Goal: Task Accomplishment & Management: Use online tool/utility

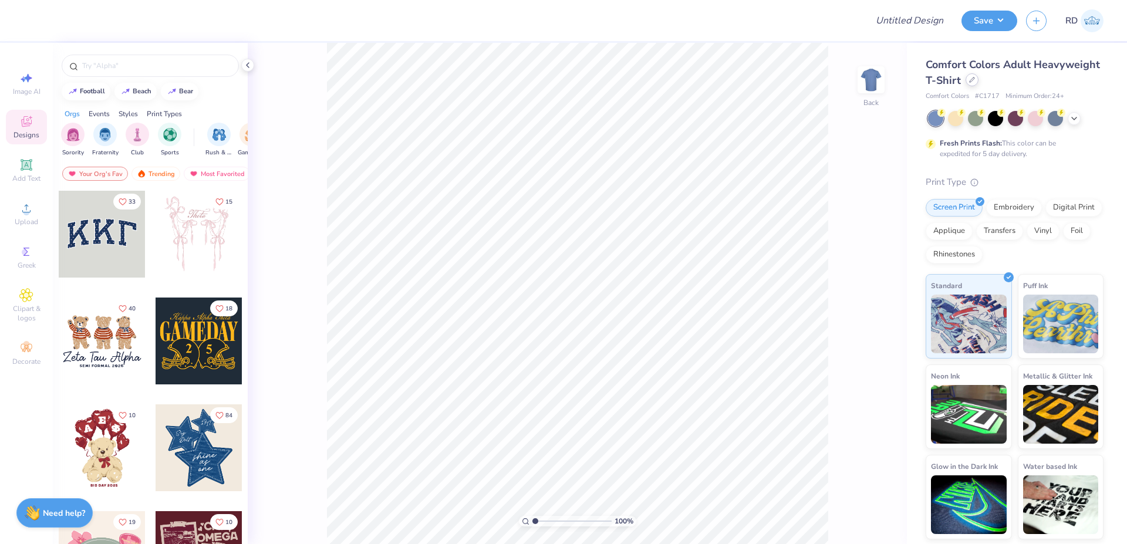
click at [975, 86] on div "Comfort Colors Adult Heavyweight T-Shirt" at bounding box center [1014, 73] width 178 height 32
click at [971, 80] on icon at bounding box center [972, 80] width 6 height 6
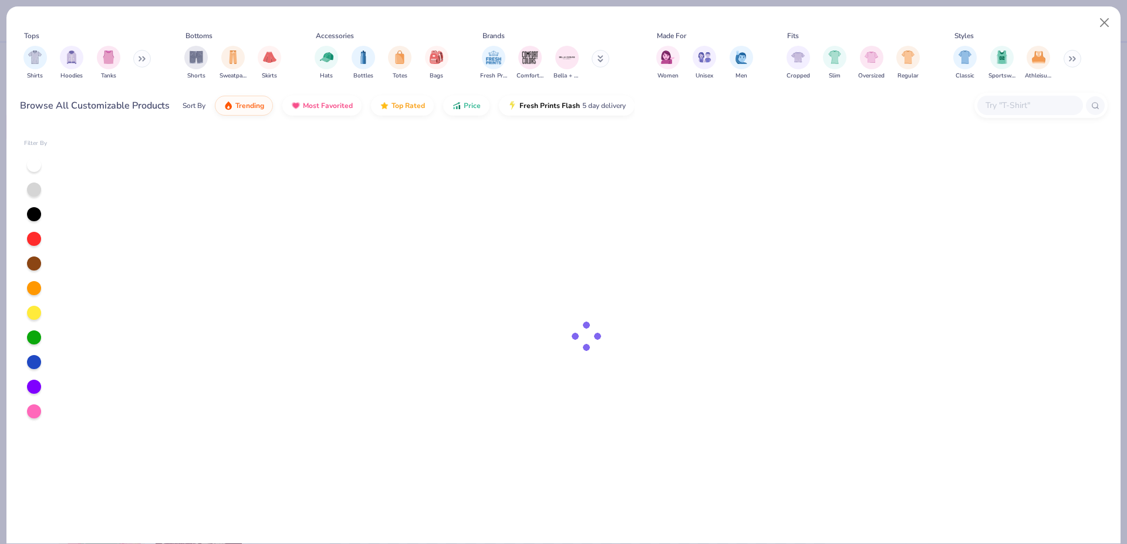
click at [1003, 103] on input "text" at bounding box center [1029, 105] width 90 height 13
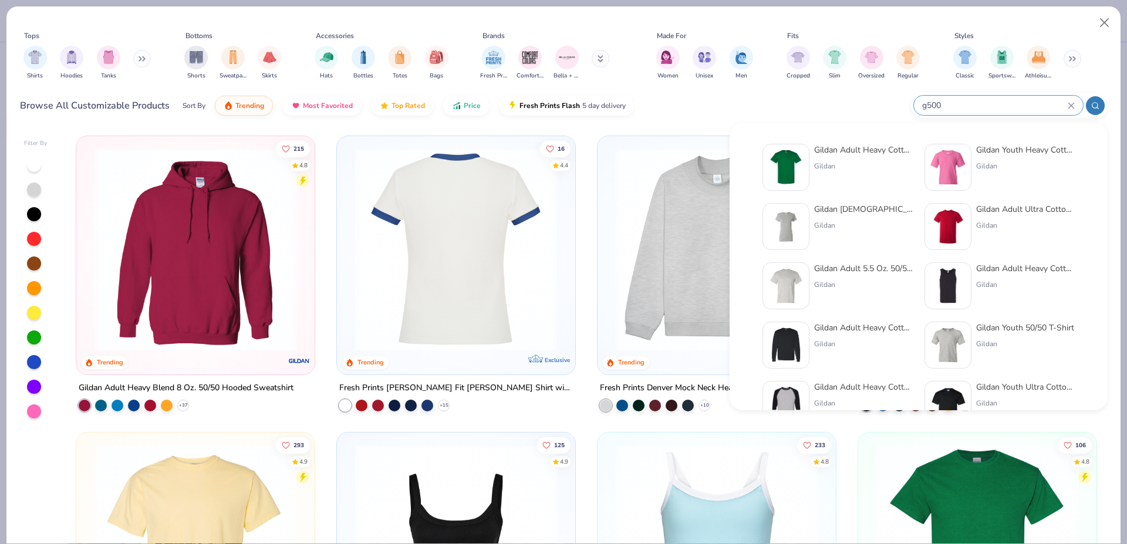
type input "g500"
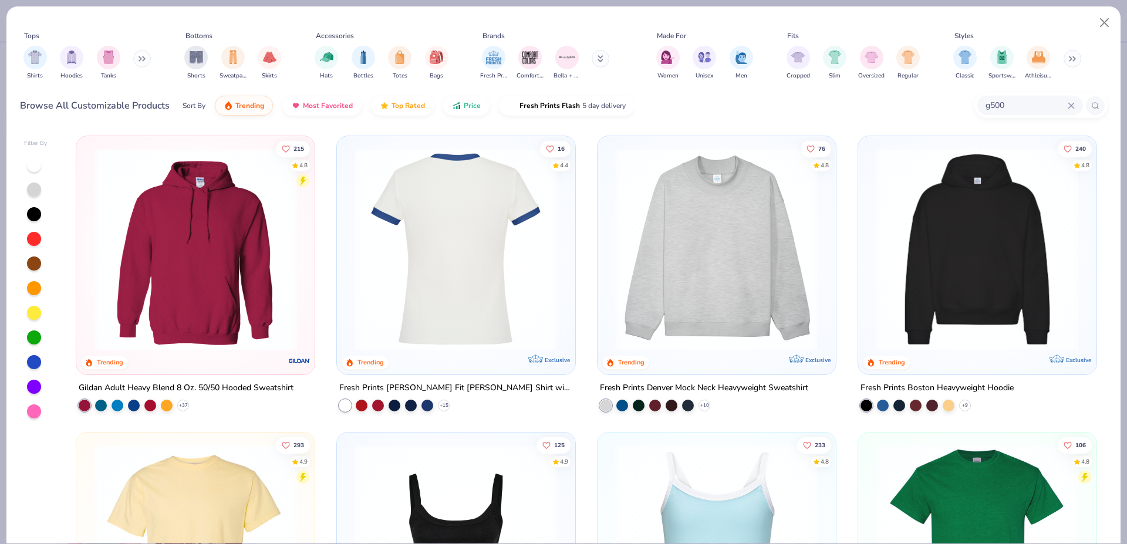
click at [492, 201] on img at bounding box center [456, 249] width 215 height 203
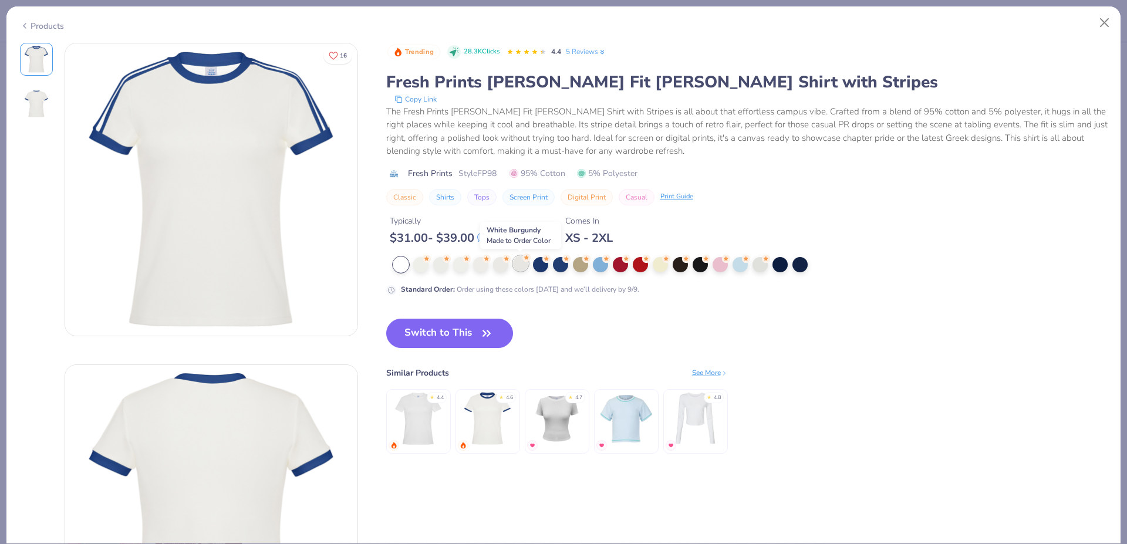
click at [515, 266] on div at bounding box center [520, 263] width 15 height 15
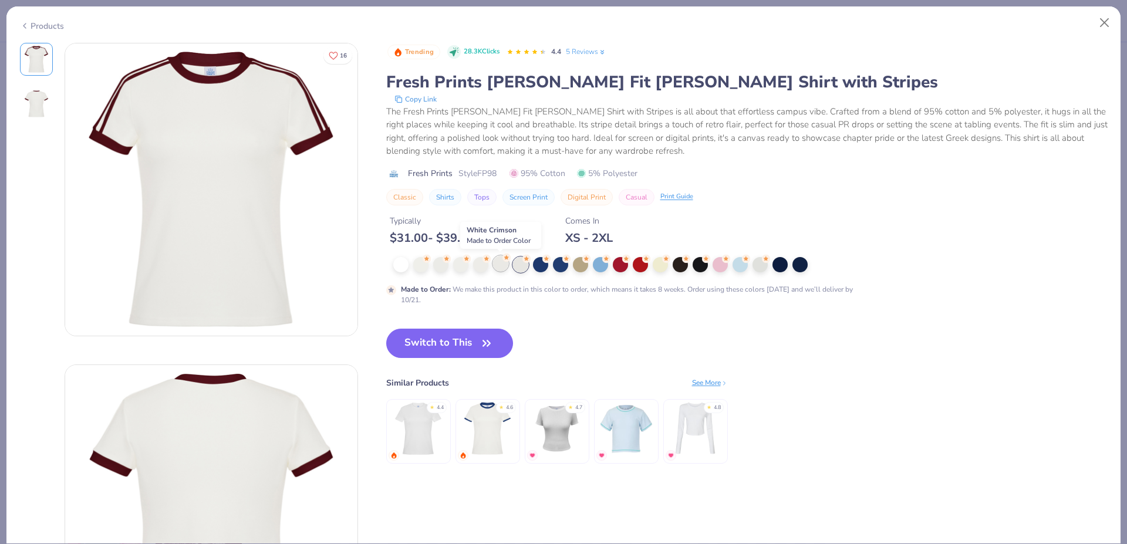
click at [502, 266] on div at bounding box center [500, 263] width 15 height 15
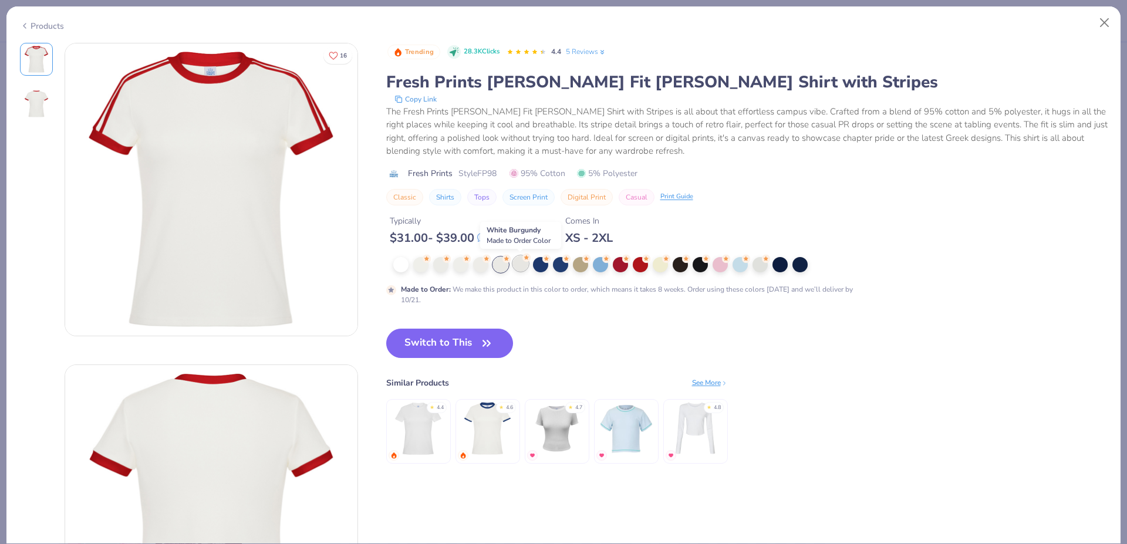
click at [520, 266] on div at bounding box center [520, 263] width 15 height 15
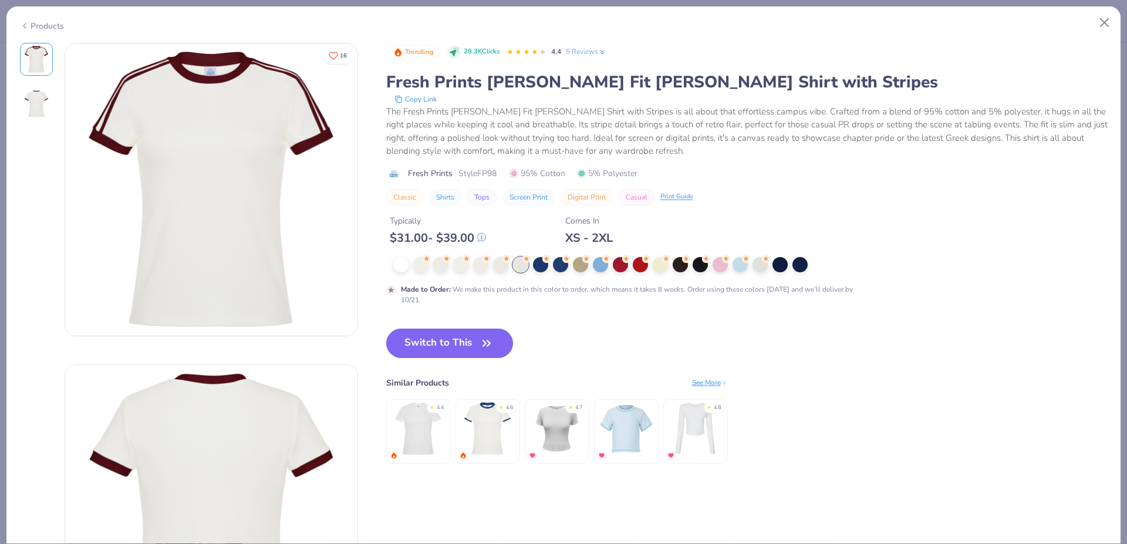
click at [451, 340] on button "Switch to This" at bounding box center [449, 343] width 127 height 29
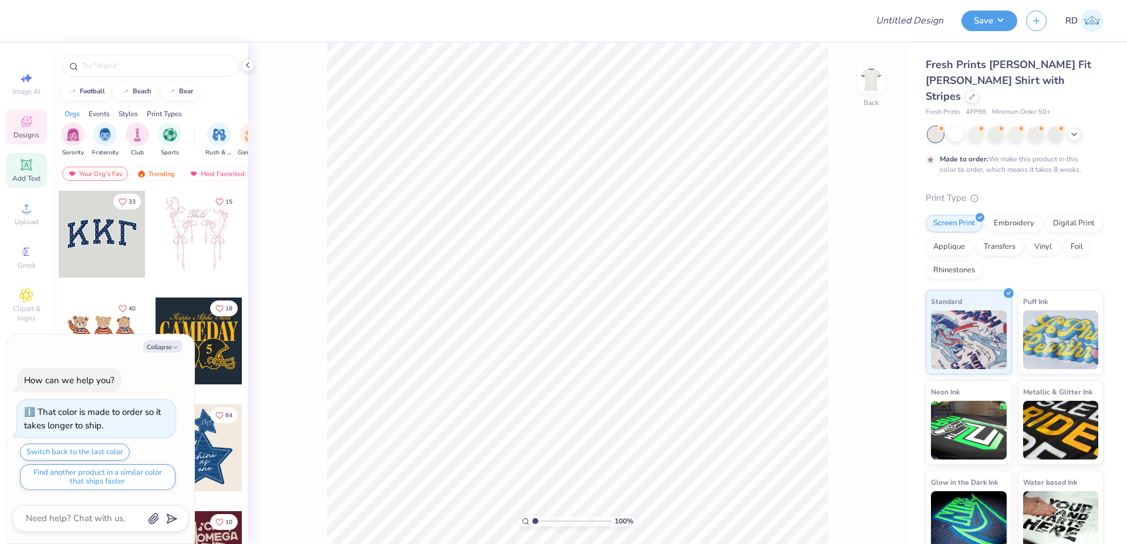
click at [23, 168] on icon at bounding box center [26, 164] width 9 height 9
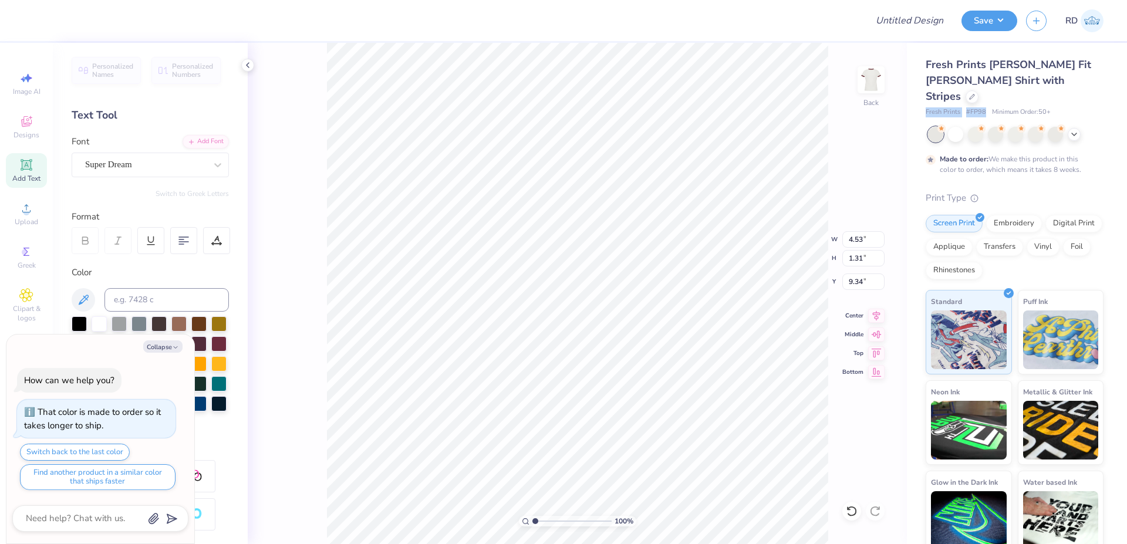
drag, startPoint x: 924, startPoint y: 97, endPoint x: 984, endPoint y: 97, distance: 59.9
click at [984, 97] on div "Fresh Prints [PERSON_NAME] Fit [PERSON_NAME] Shirt with Stripes Fresh Prints # …" at bounding box center [1017, 299] width 220 height 512
copy div "Fresh Prints # FP98"
click at [30, 205] on icon at bounding box center [26, 208] width 14 height 14
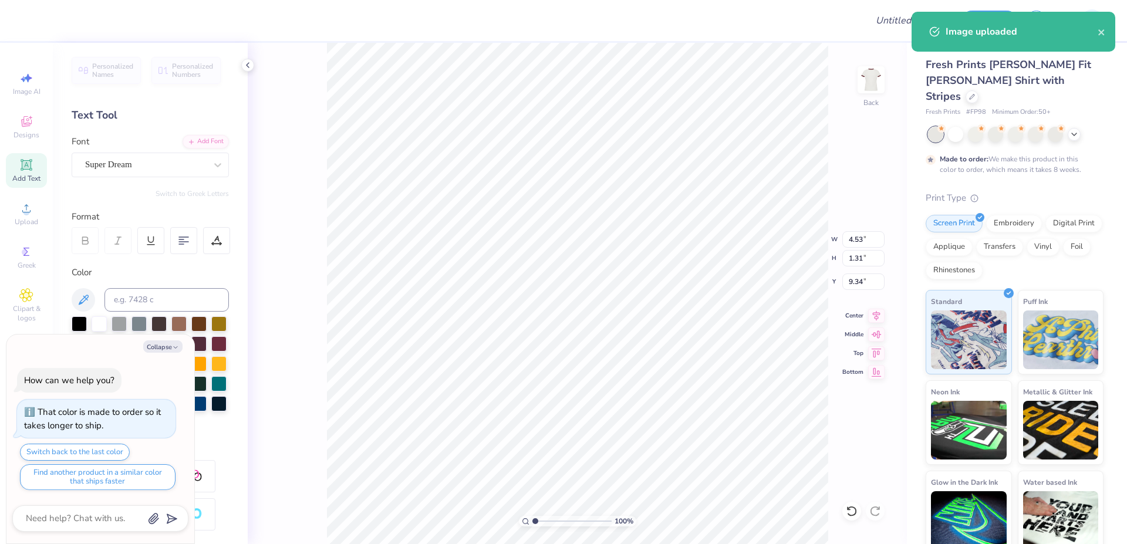
type textarea "x"
type input "11.75"
type input "9.63"
type input "5.18"
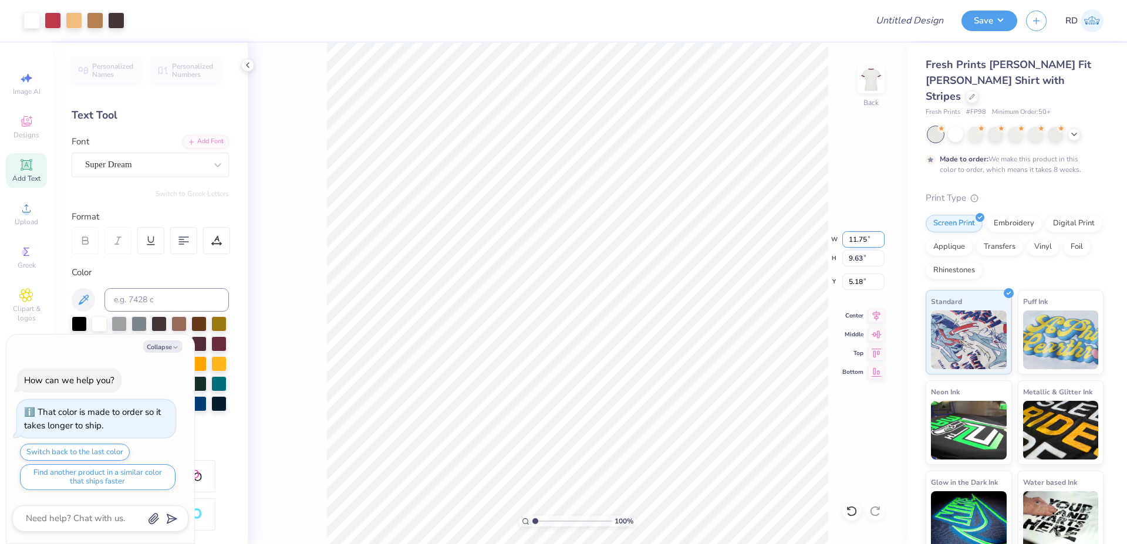
click at [867, 242] on input "11.75" at bounding box center [863, 239] width 42 height 16
paste input "9.94"
type input "9.94"
type textarea "x"
type input "8.14"
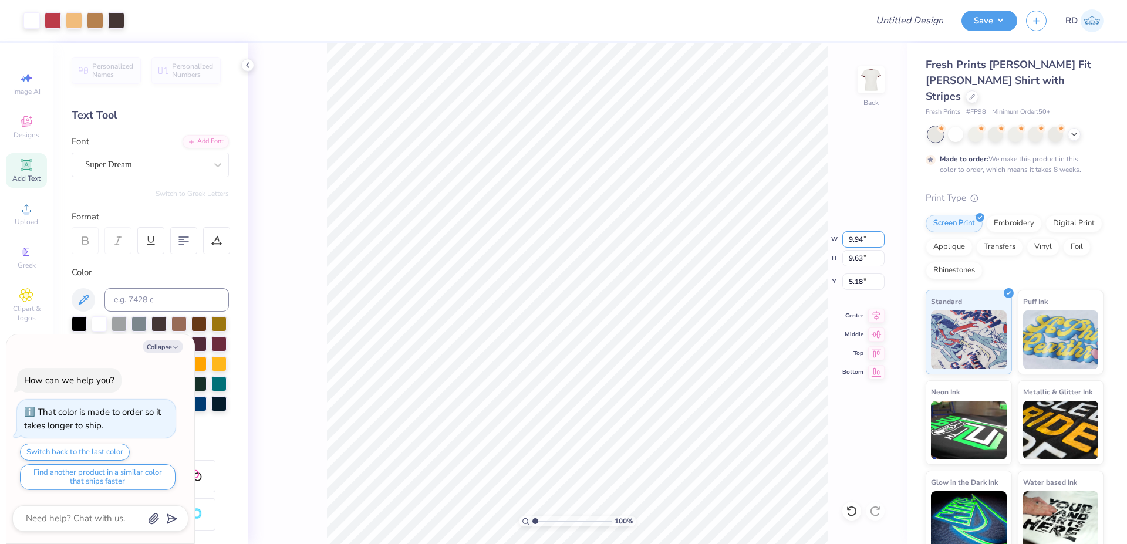
type input "5.93"
type textarea "x"
click at [542, 524] on input "range" at bounding box center [571, 521] width 79 height 11
type input "1.86"
click at [702, 528] on li "Send to Back" at bounding box center [700, 529] width 92 height 23
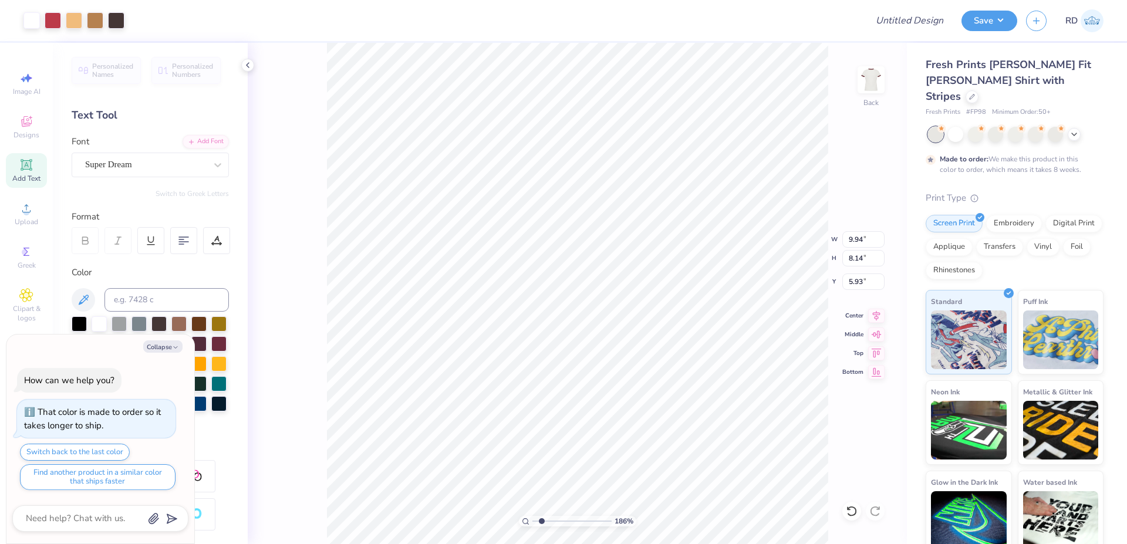
type textarea "x"
type input "4.53"
type input "1.31"
type input "9.34"
type textarea "x"
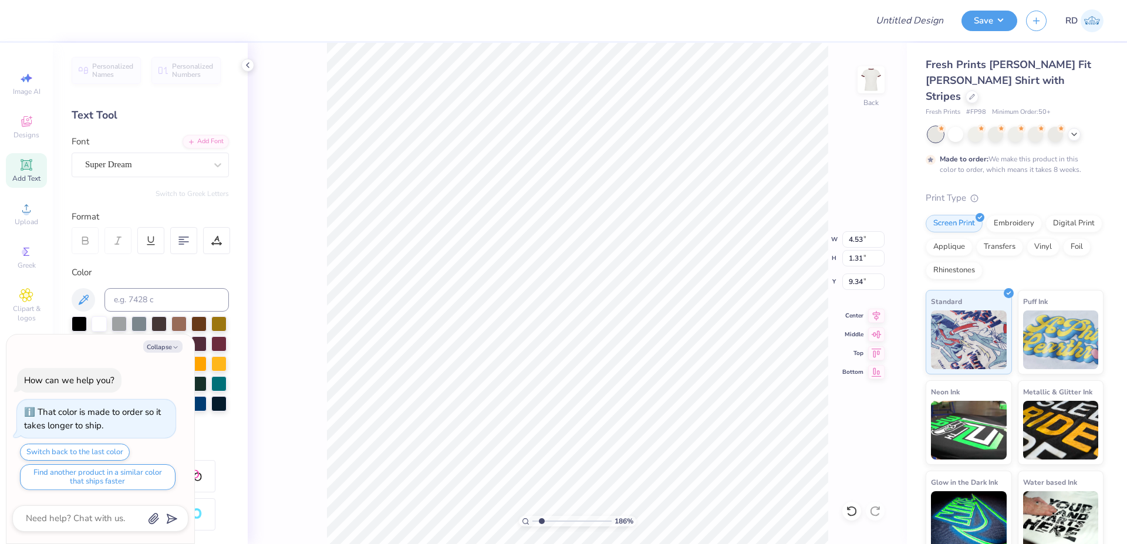
type input "6.99"
click at [161, 347] on button "Collapse" at bounding box center [162, 346] width 39 height 12
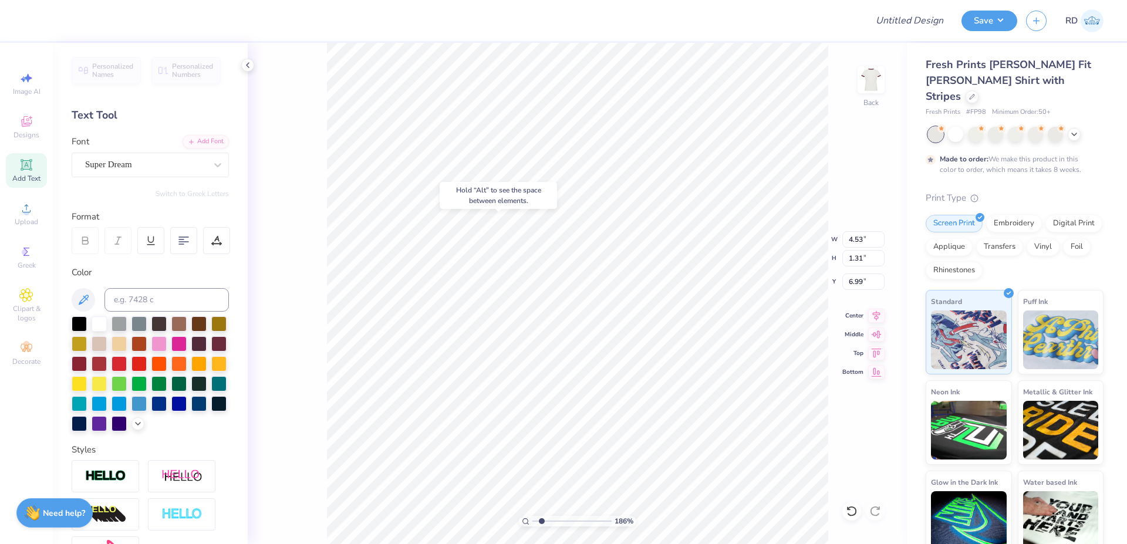
type textarea "x"
click at [143, 295] on input at bounding box center [166, 299] width 124 height 23
type input "439"
click at [192, 138] on div "Add Font" at bounding box center [205, 140] width 46 height 13
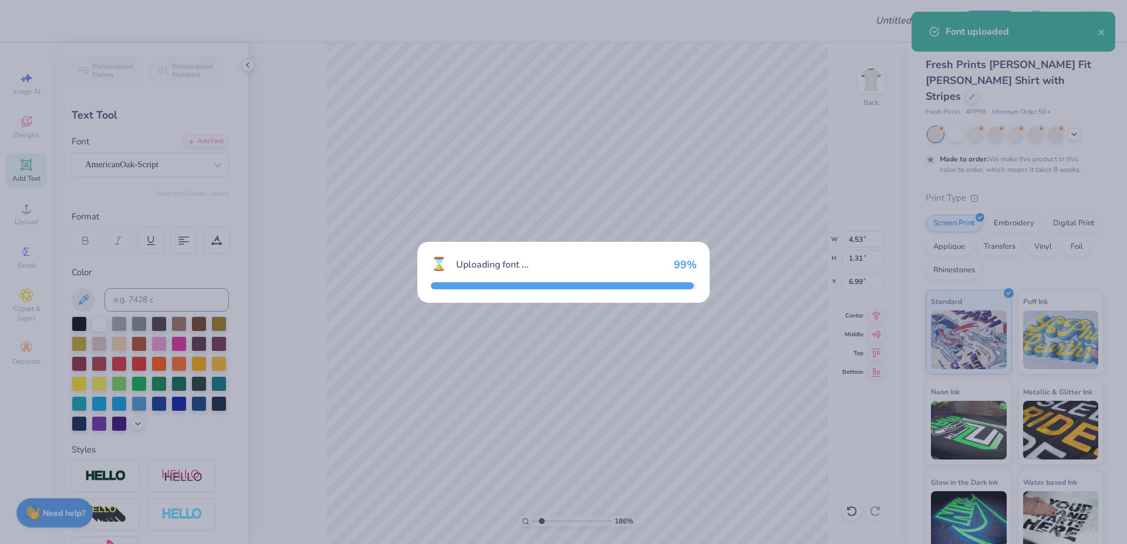
type input "6.93"
type input "1.86"
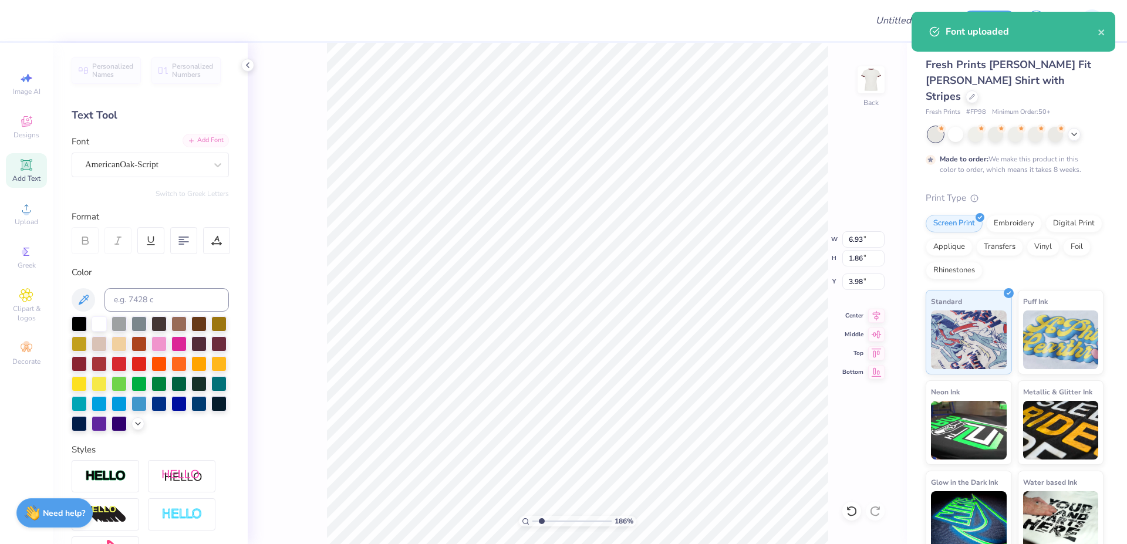
click at [207, 143] on div "Add Font" at bounding box center [205, 140] width 46 height 13
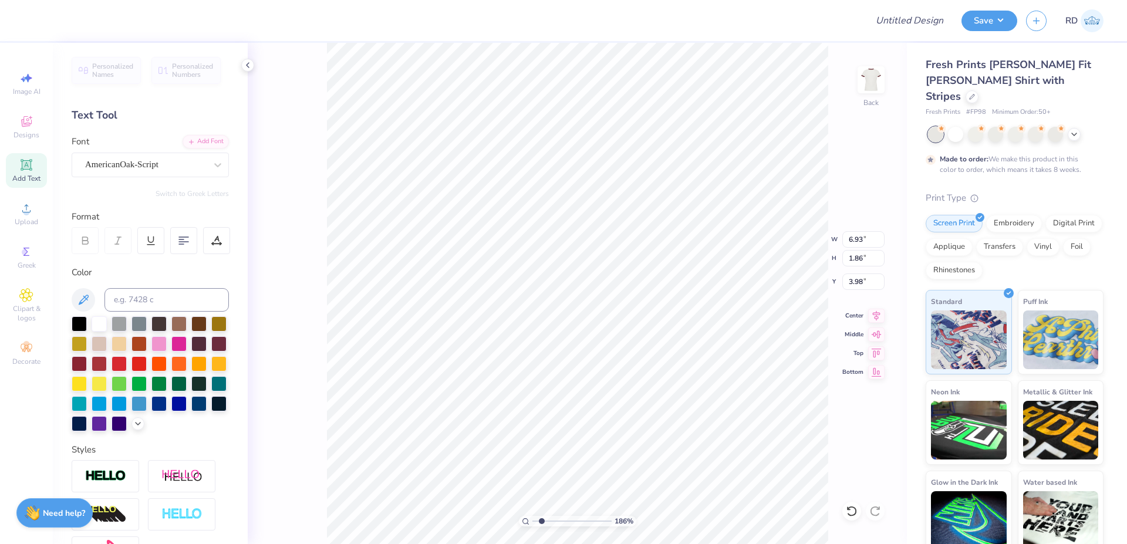
type input "3.97"
type textarea "Pi Beta Phi"
click at [858, 242] on input "6.93" at bounding box center [863, 239] width 42 height 16
type input "11.75"
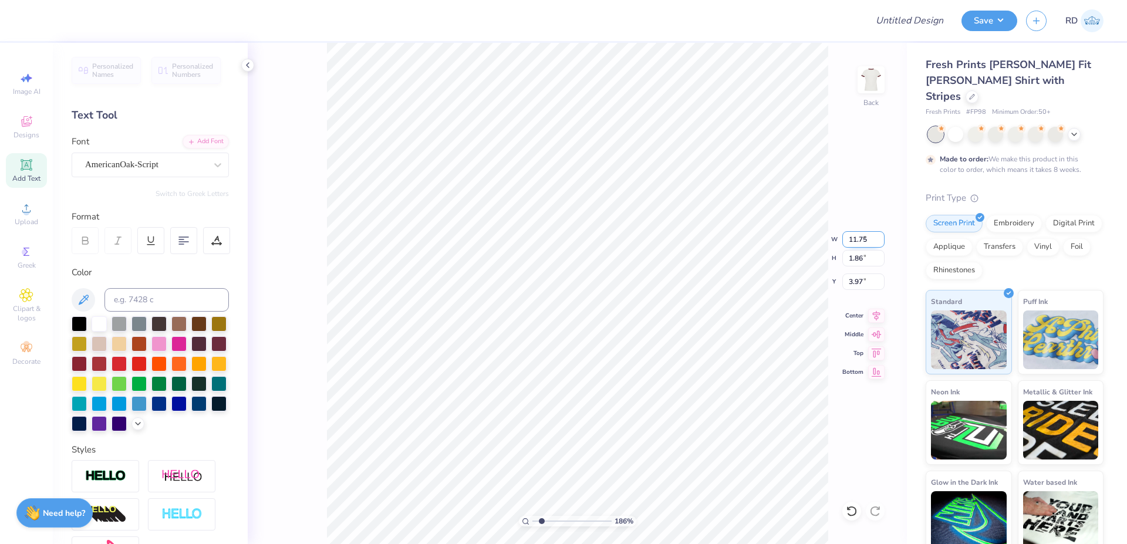
type input "1.89"
type input "3.95"
paste input "9.93"
type input "9.93"
type input "1.60"
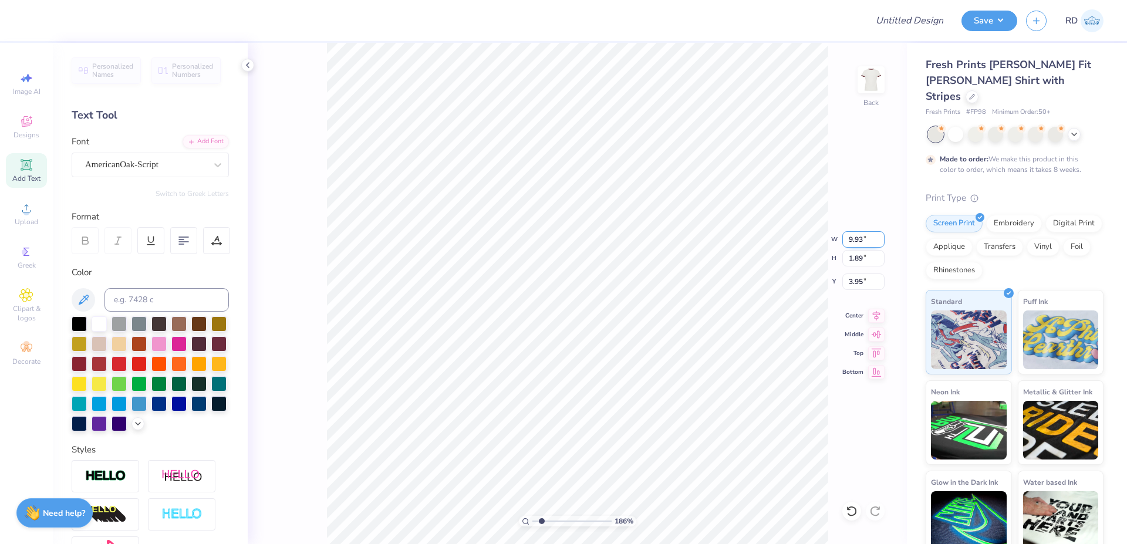
type input "4.10"
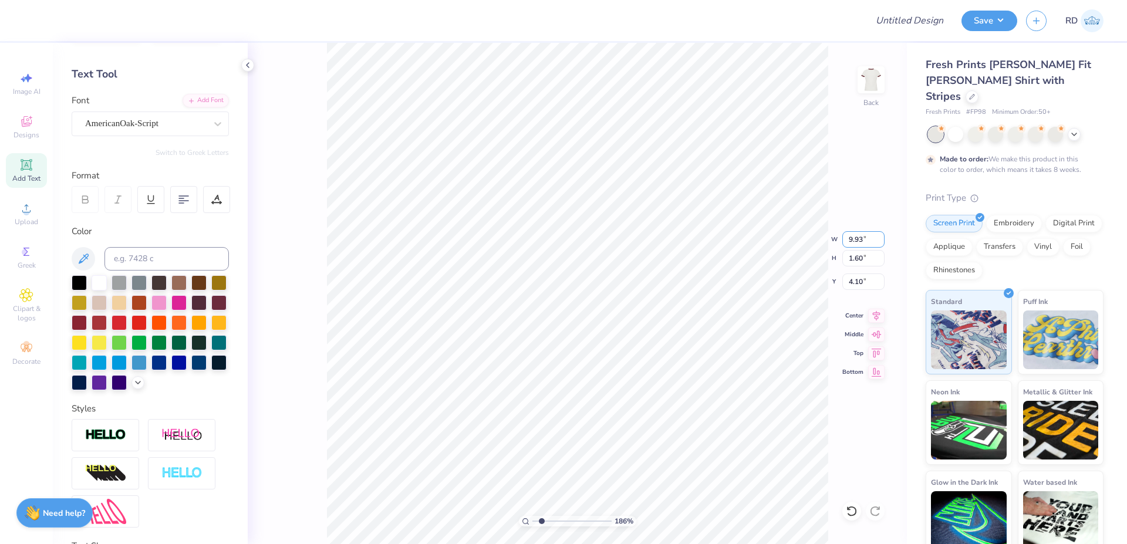
scroll to position [70, 0]
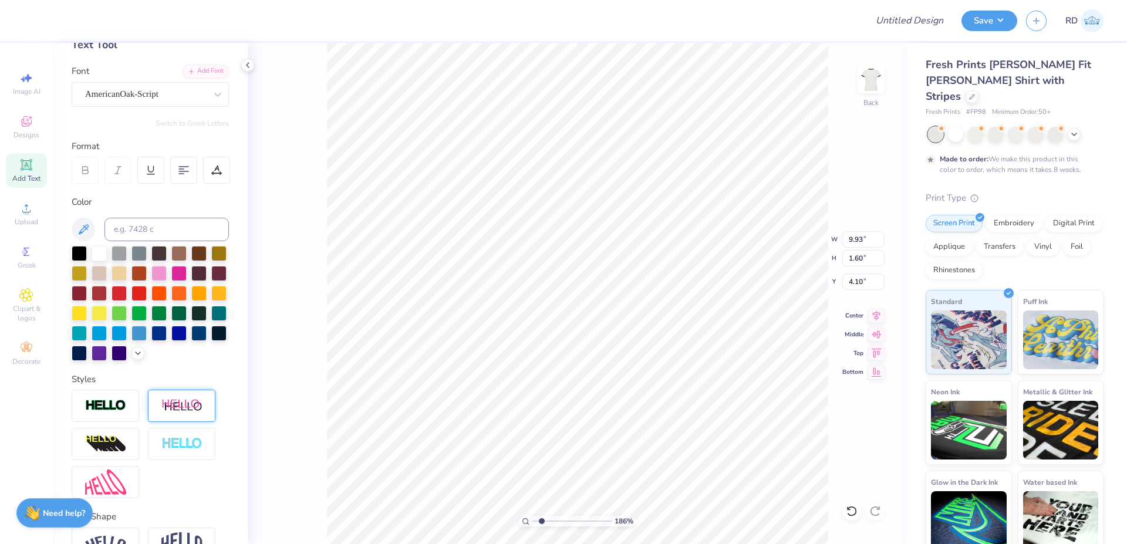
click at [185, 413] on img at bounding box center [181, 405] width 41 height 15
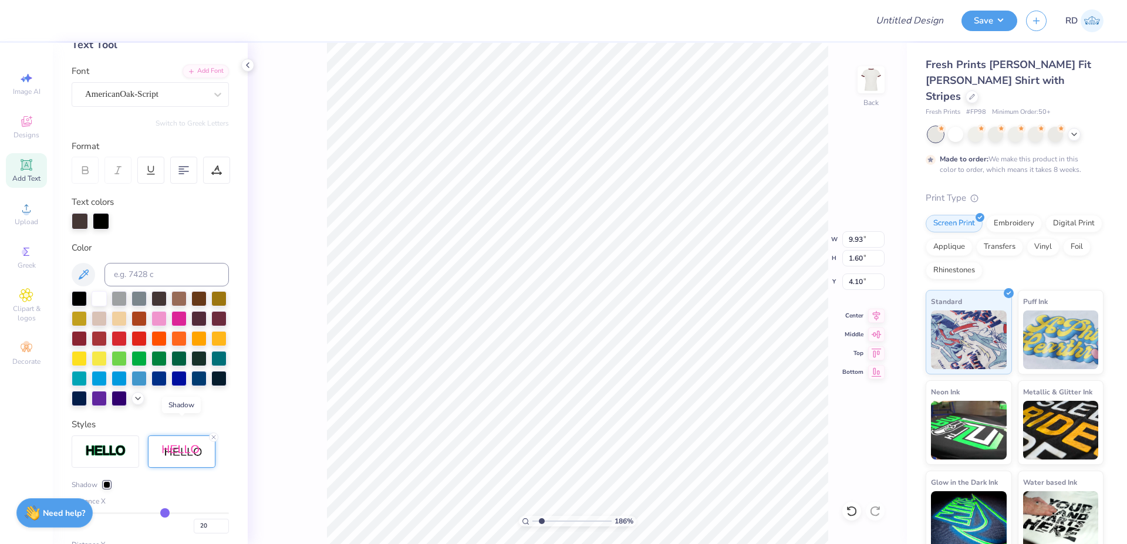
type input "11.75"
type input "1.74"
type input "4.11"
click at [107, 488] on div at bounding box center [106, 484] width 7 height 7
click at [94, 506] on div at bounding box center [94, 501] width 12 height 12
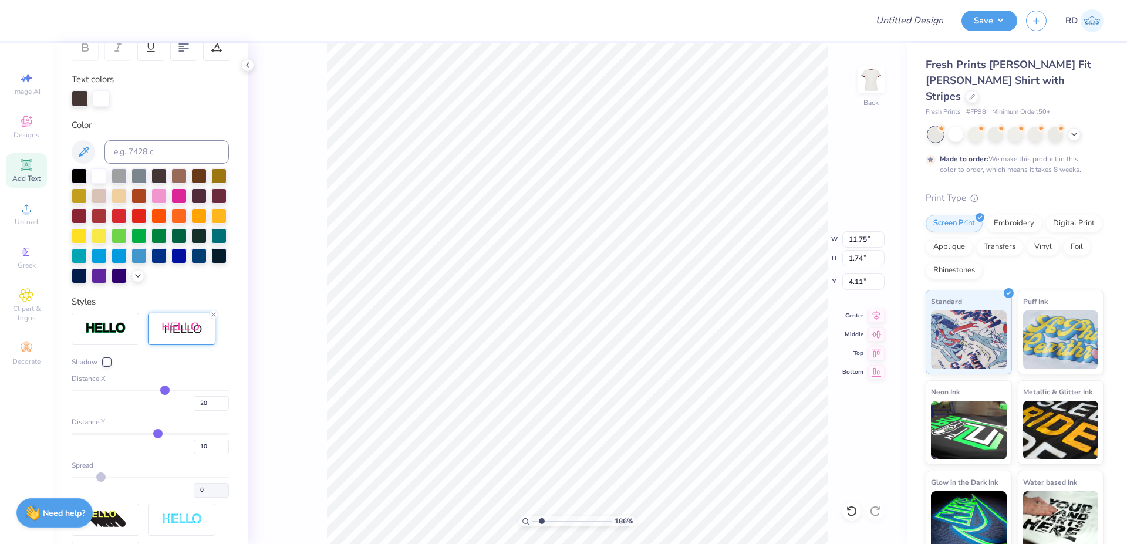
scroll to position [211, 0]
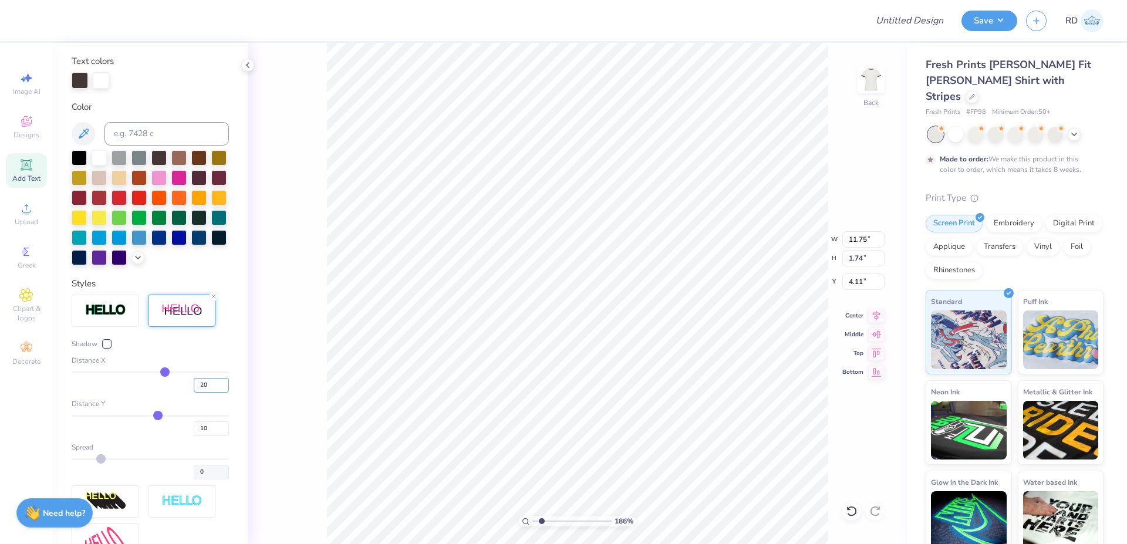
drag, startPoint x: 200, startPoint y: 411, endPoint x: 52, endPoint y: 414, distance: 147.9
click at [194, 393] on input "20" at bounding box center [211, 385] width 35 height 15
type input "3"
type input "10.09"
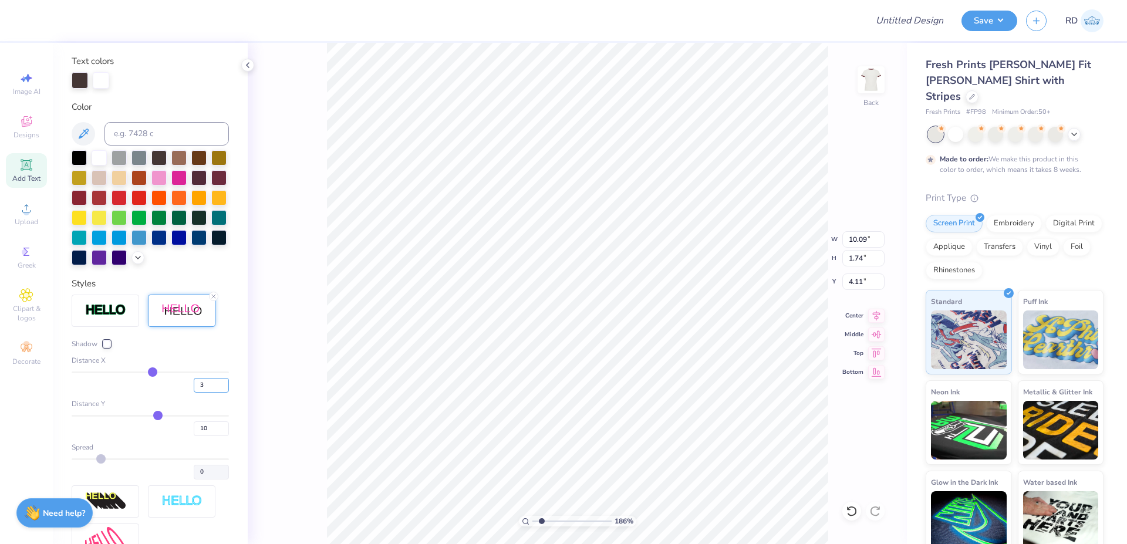
drag, startPoint x: 190, startPoint y: 410, endPoint x: 159, endPoint y: 412, distance: 31.2
click at [194, 393] on input "3" at bounding box center [211, 385] width 35 height 15
type input "2"
type input "9.99"
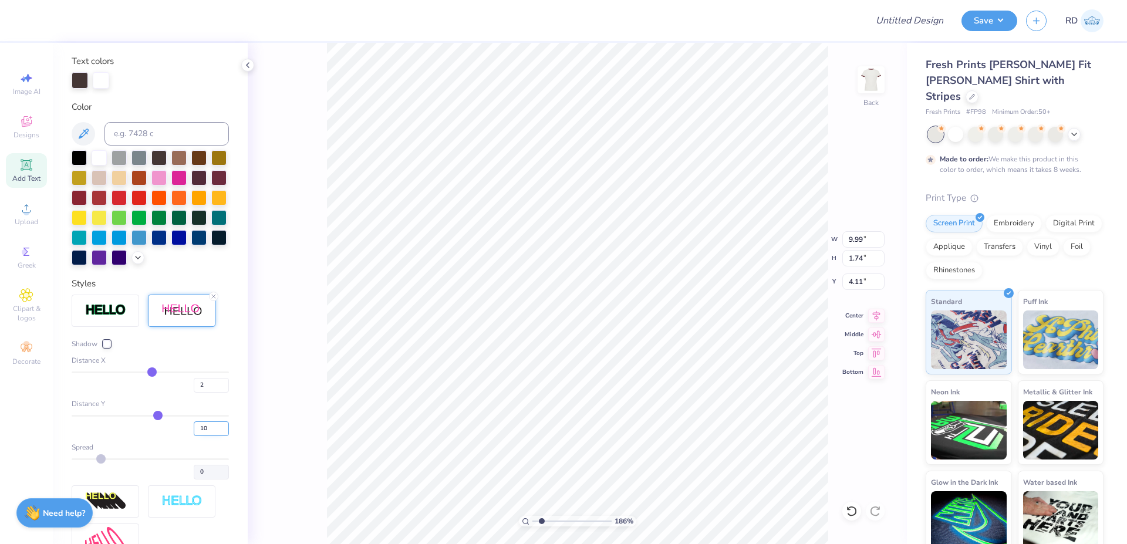
drag, startPoint x: 198, startPoint y: 454, endPoint x: 137, endPoint y: 453, distance: 60.5
click at [194, 436] on input "10" at bounding box center [211, 428] width 35 height 15
type input "3"
type input "1.63"
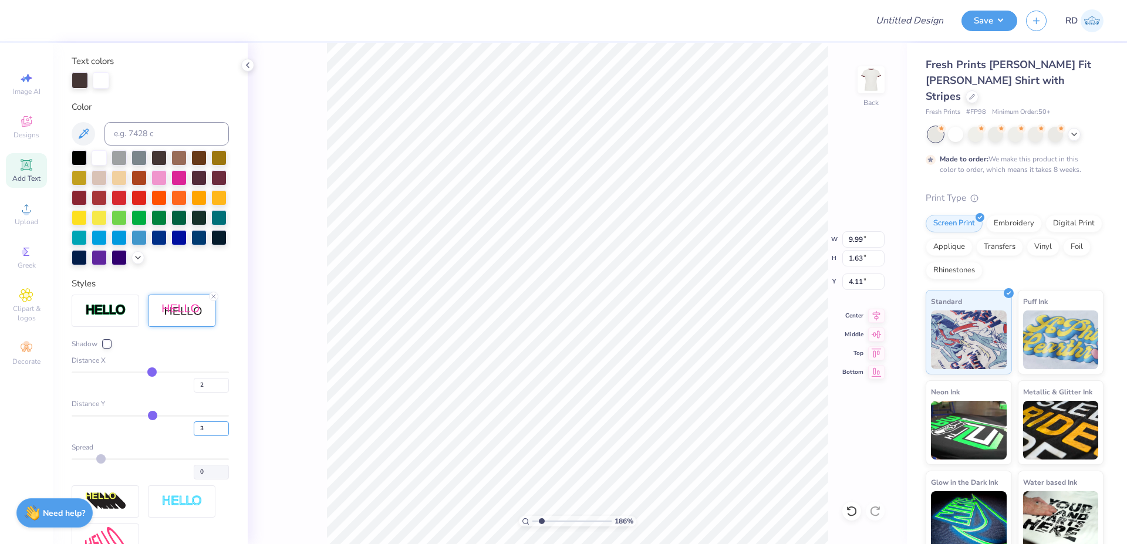
drag, startPoint x: 197, startPoint y: 451, endPoint x: 60, endPoint y: 456, distance: 137.4
click at [194, 436] on input "3" at bounding box center [211, 428] width 35 height 15
type input "5"
type input "1.66"
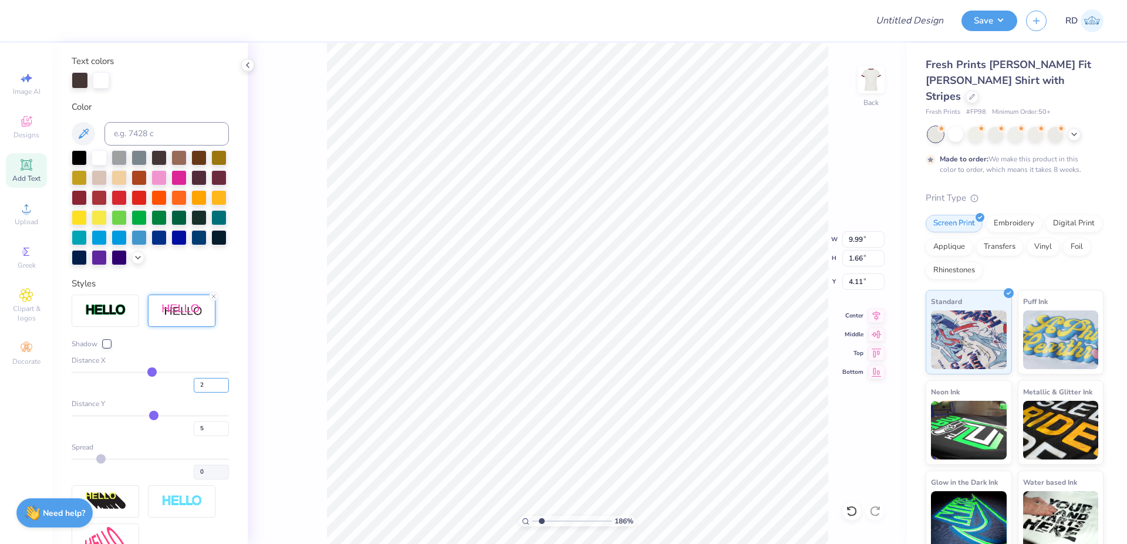
drag, startPoint x: 193, startPoint y: 410, endPoint x: 41, endPoint y: 410, distance: 152.0
click at [194, 393] on input "2" at bounding box center [211, 385] width 35 height 15
type input "0"
type input "9.79"
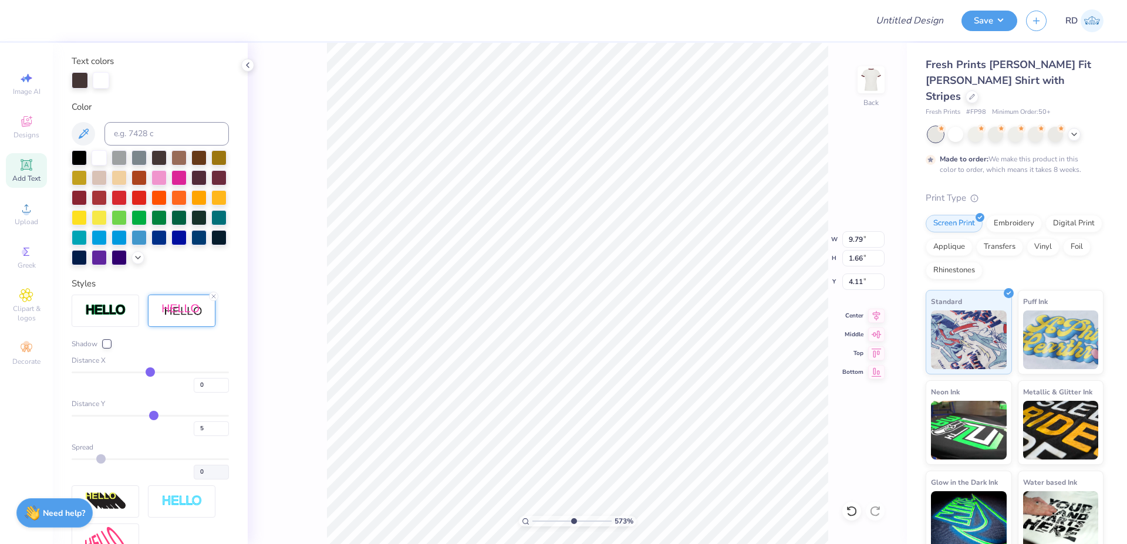
type input "5.88"
click at [573, 522] on input "range" at bounding box center [571, 521] width 79 height 11
click at [875, 315] on icon at bounding box center [877, 314] width 8 height 10
type input "4.90"
click at [877, 316] on icon at bounding box center [876, 314] width 16 height 14
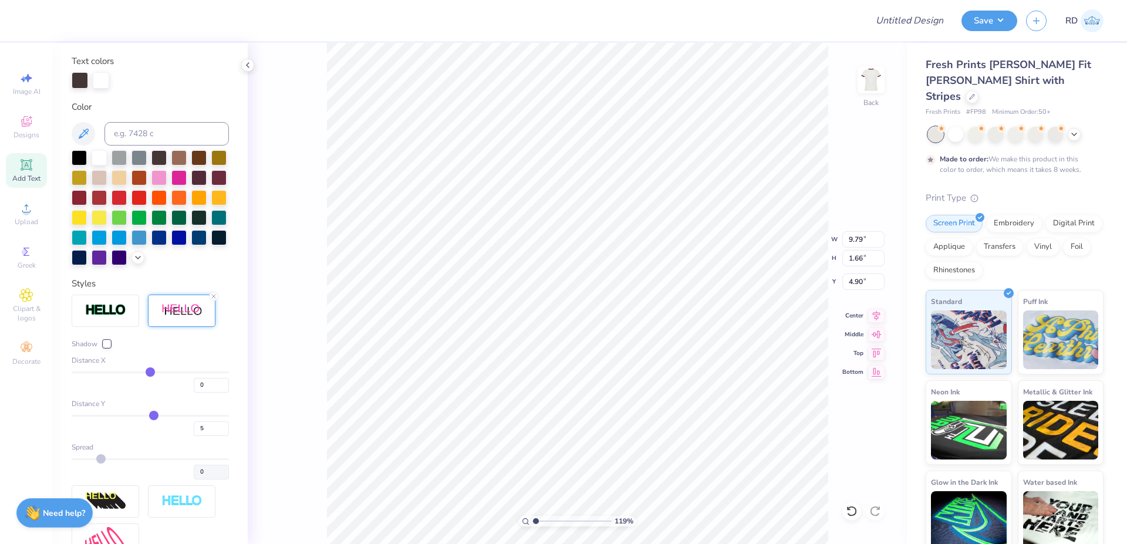
drag, startPoint x: 555, startPoint y: 520, endPoint x: 536, endPoint y: 521, distance: 19.4
click at [536, 521] on input "range" at bounding box center [571, 521] width 79 height 11
type input "1.11"
click at [32, 173] on div "Add Text" at bounding box center [26, 170] width 41 height 35
type input "4.53"
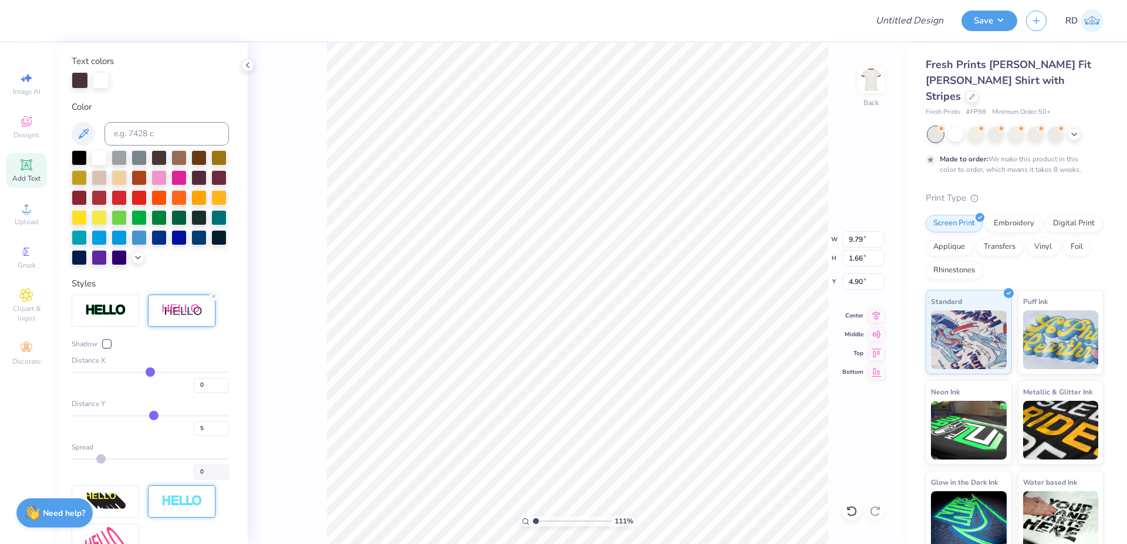
type input "1.31"
type input "9.34"
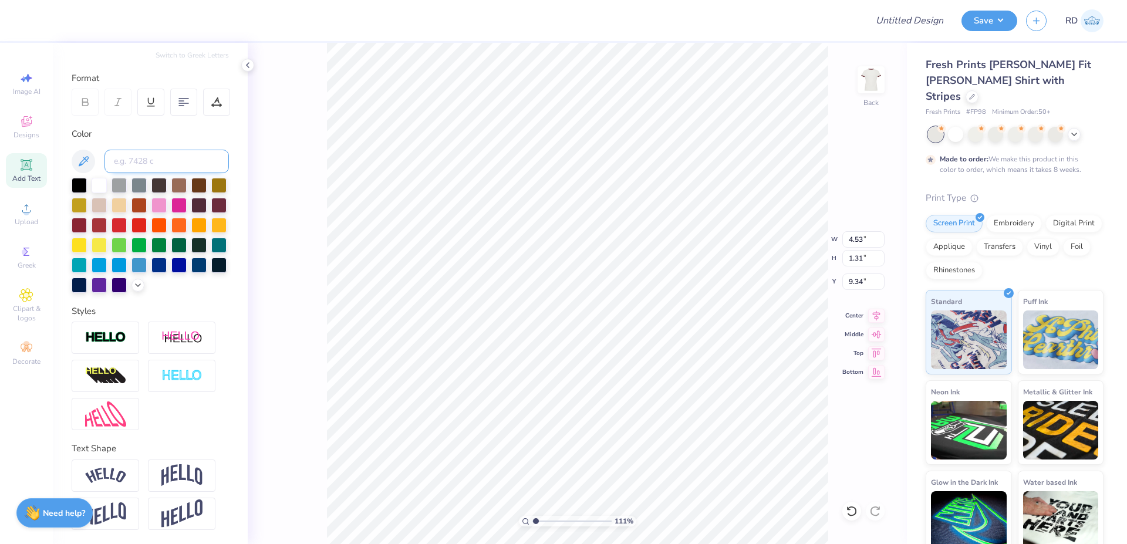
click at [147, 150] on input at bounding box center [166, 161] width 124 height 23
type input "439"
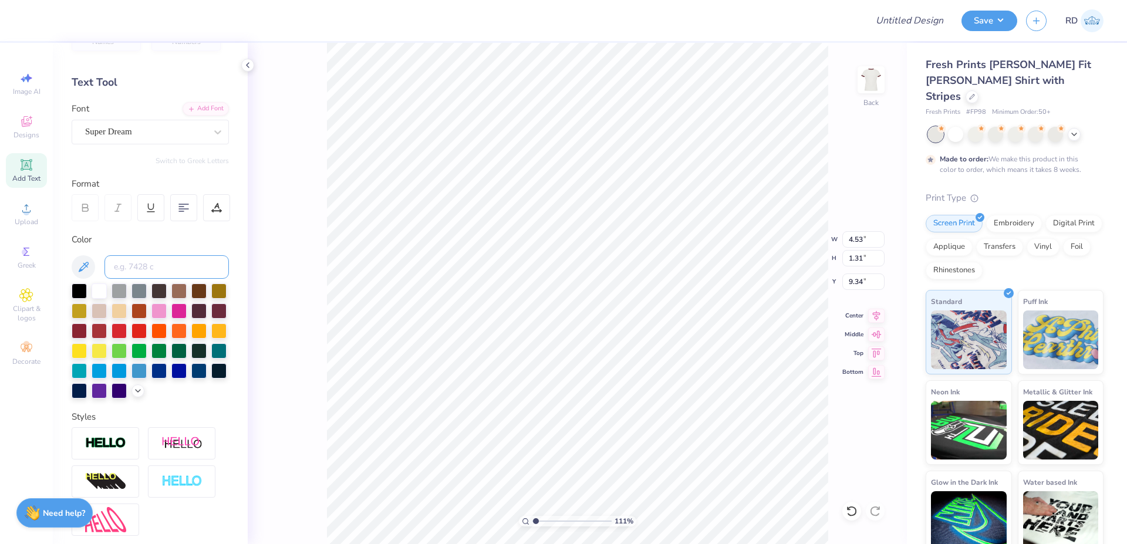
scroll to position [0, 0]
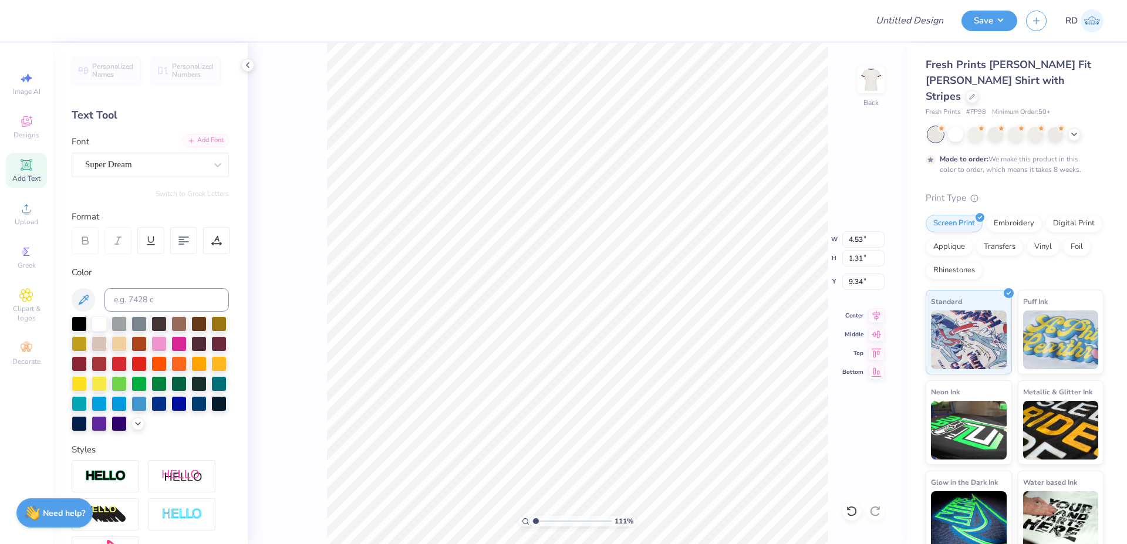
click at [202, 140] on div "Add Font" at bounding box center [205, 140] width 46 height 13
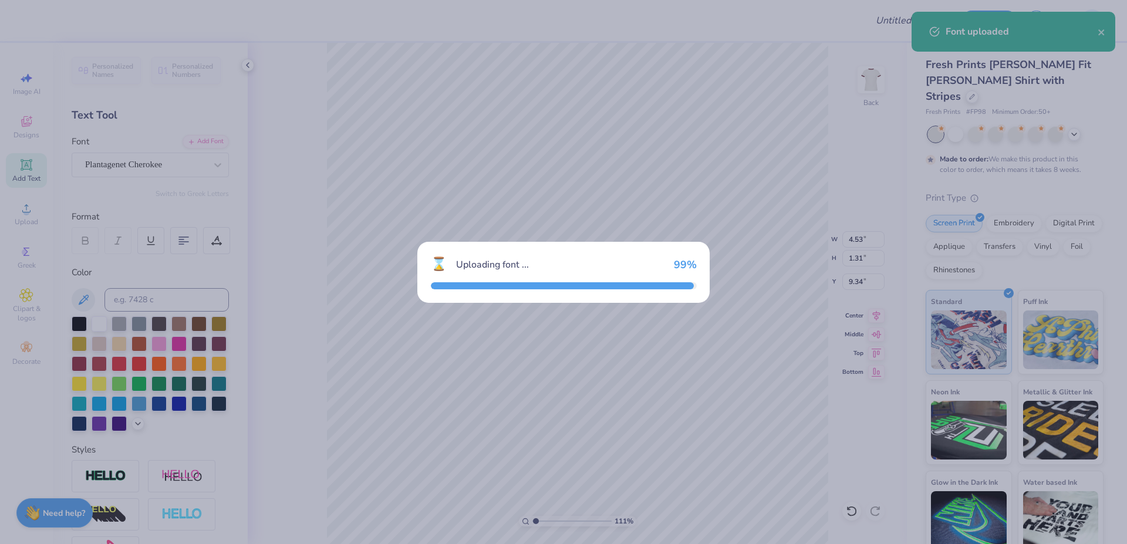
type input "4.81"
type input "1.27"
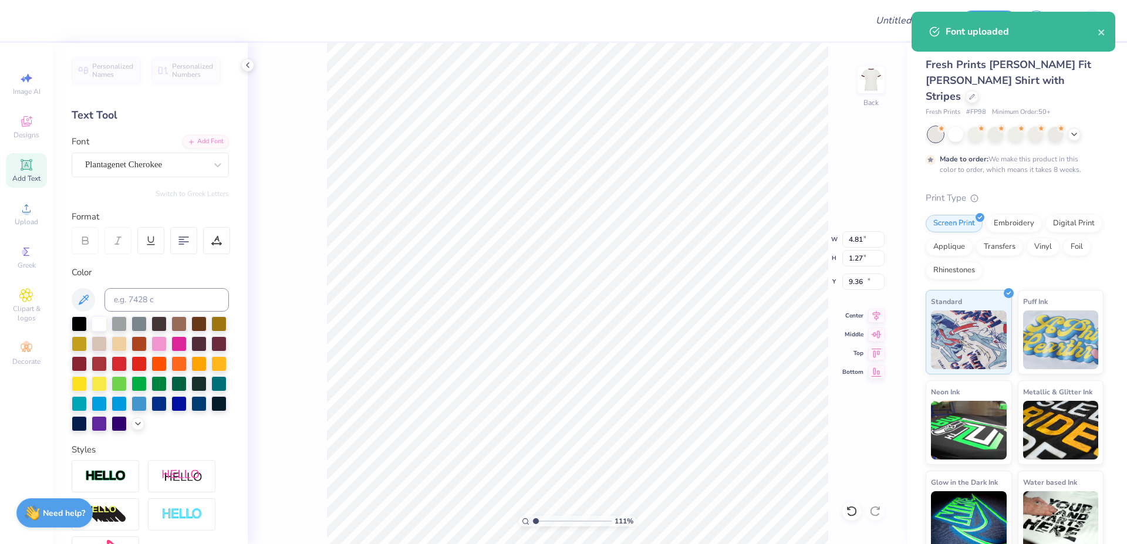
type input "15.19"
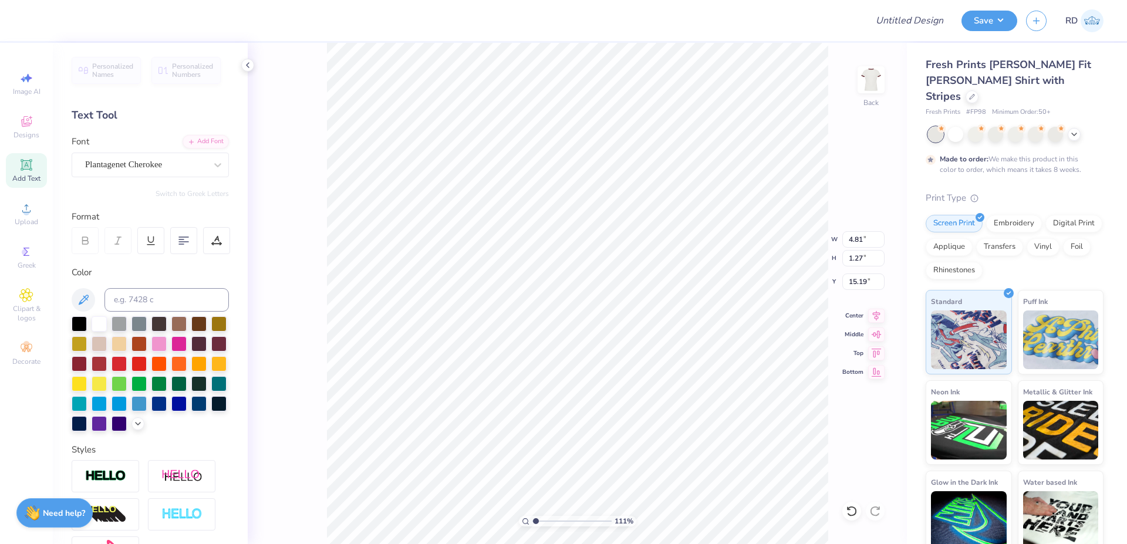
scroll to position [0, 4]
type textarea "FORMAL"
click at [854, 241] on input "4.81" at bounding box center [863, 239] width 42 height 16
type input "7.82"
type input "1.34"
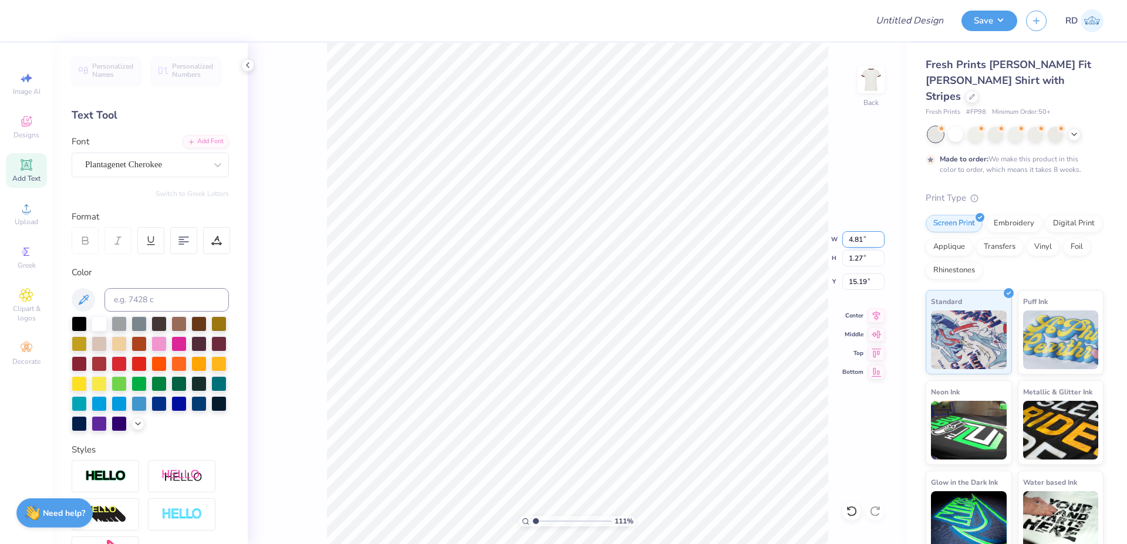
type input "15.15"
click at [859, 241] on input "7.82" at bounding box center [863, 239] width 42 height 16
paste input "2.47"
type input "2.47"
type input "0.42"
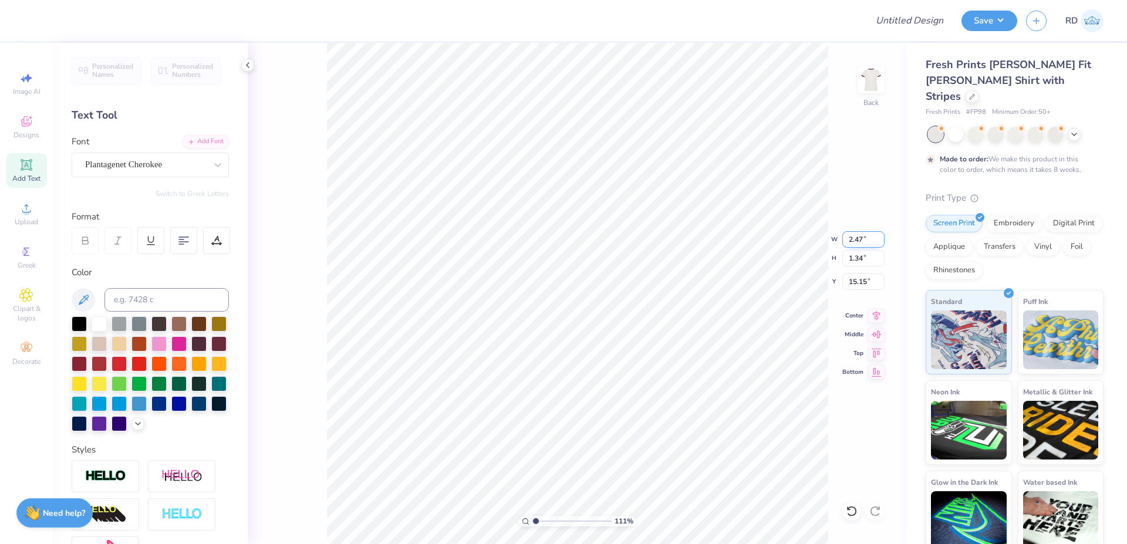
type input "15.61"
click at [556, 525] on input "range" at bounding box center [571, 521] width 79 height 11
type input "3.64"
click at [878, 313] on icon at bounding box center [877, 314] width 8 height 10
click at [640, 329] on li "Duplicate" at bounding box center [658, 323] width 92 height 23
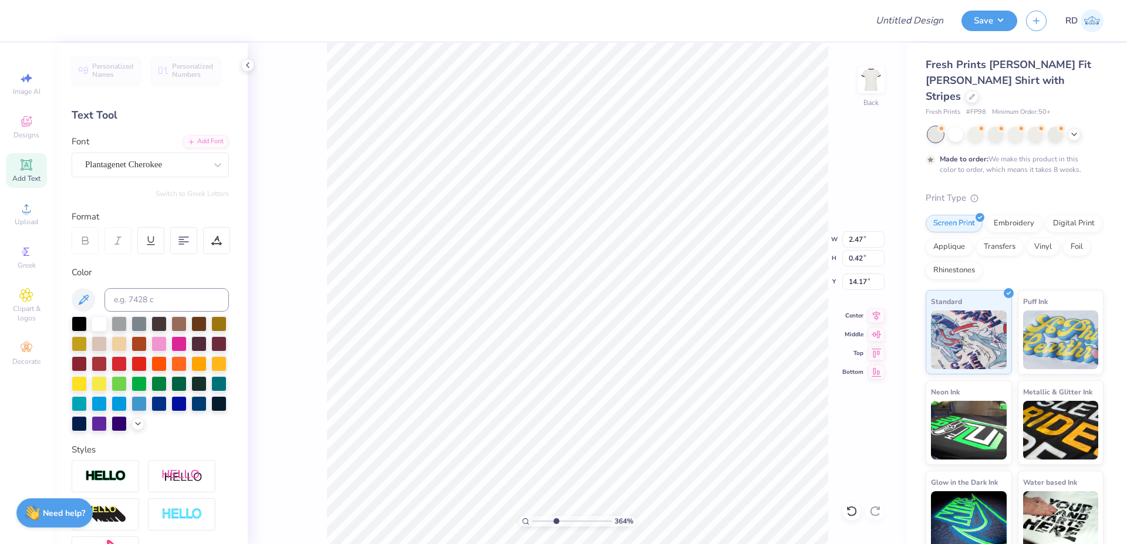
type input "15.17"
type textarea "2025"
type input "14.70"
click at [880, 315] on icon at bounding box center [876, 314] width 16 height 14
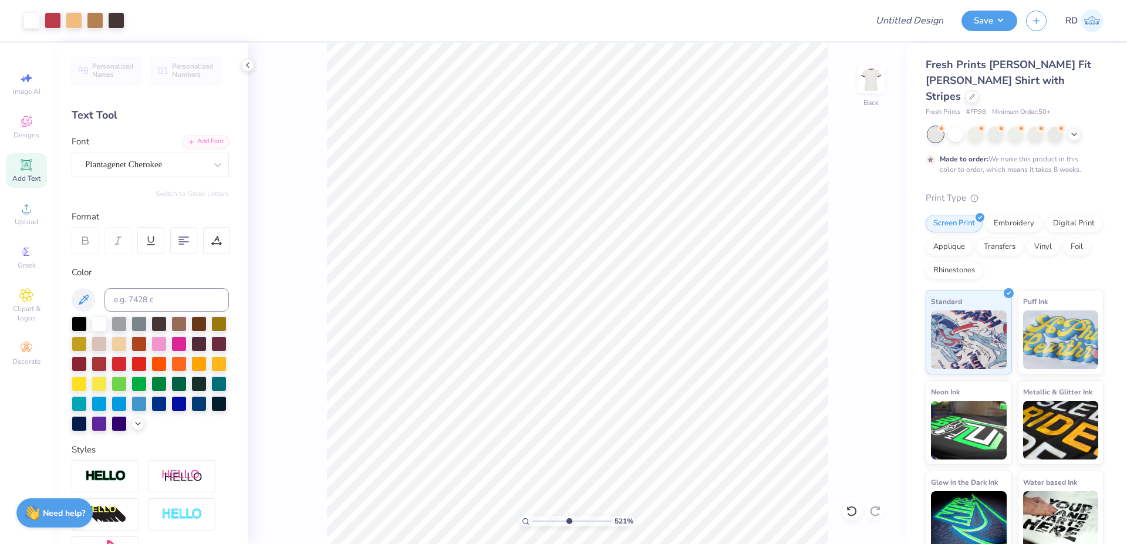
drag, startPoint x: 545, startPoint y: 520, endPoint x: 568, endPoint y: 521, distance: 22.9
click at [568, 521] on input "range" at bounding box center [571, 521] width 79 height 11
click at [571, 521] on input "range" at bounding box center [571, 521] width 79 height 11
type input "5.58"
type input "14.66"
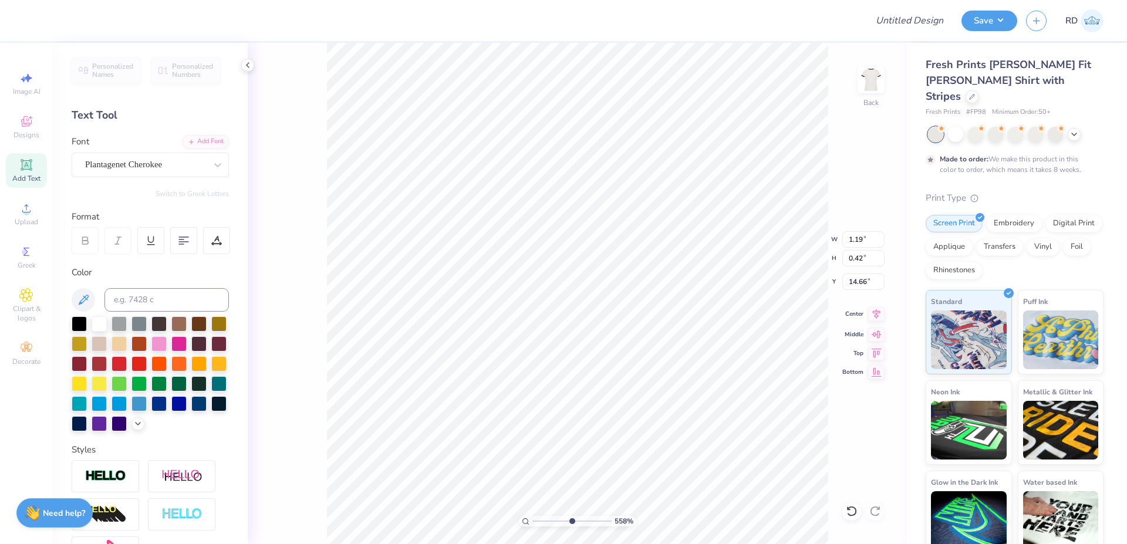
click at [877, 313] on icon at bounding box center [877, 314] width 8 height 10
click at [546, 518] on input "range" at bounding box center [571, 521] width 79 height 11
click at [536, 524] on input "range" at bounding box center [571, 521] width 79 height 11
type input "1.19"
click at [864, 283] on input "4.90" at bounding box center [863, 281] width 42 height 16
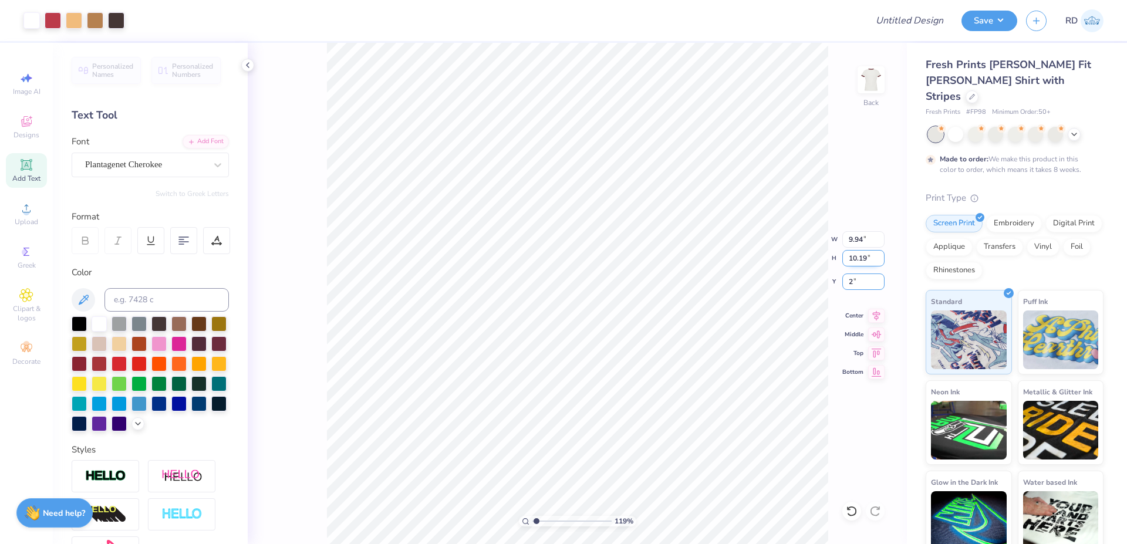
type input "2.00"
click at [858, 239] on input "9.94" at bounding box center [863, 239] width 42 height 16
type input "8.00"
type input "8.20"
type input "2.99"
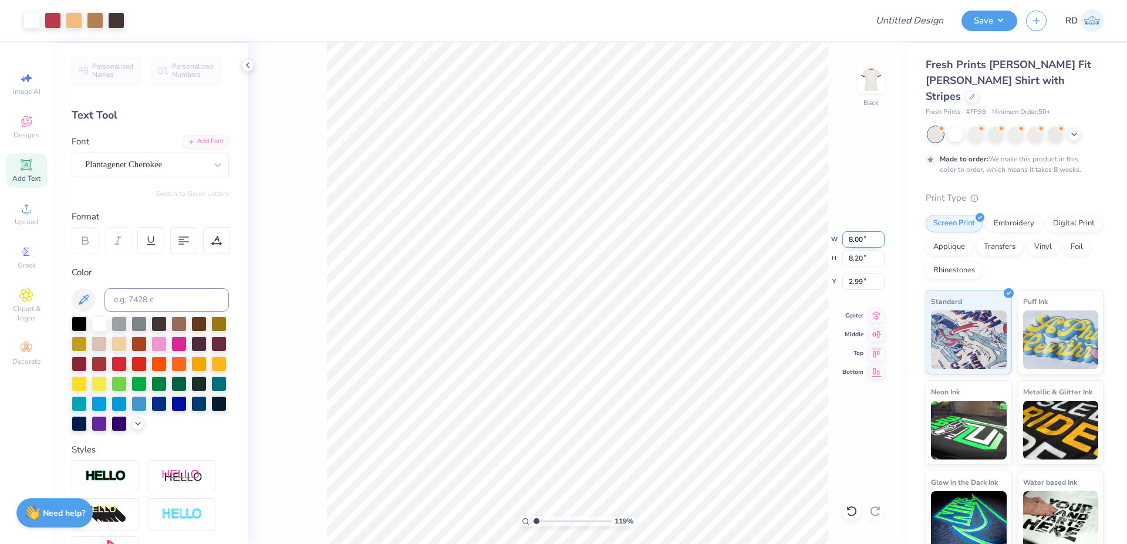
click at [863, 238] on input "8.00" at bounding box center [863, 239] width 42 height 16
type input "8.50"
type input "8.72"
click at [864, 282] on input "2.74" at bounding box center [863, 281] width 42 height 16
type input "2.00"
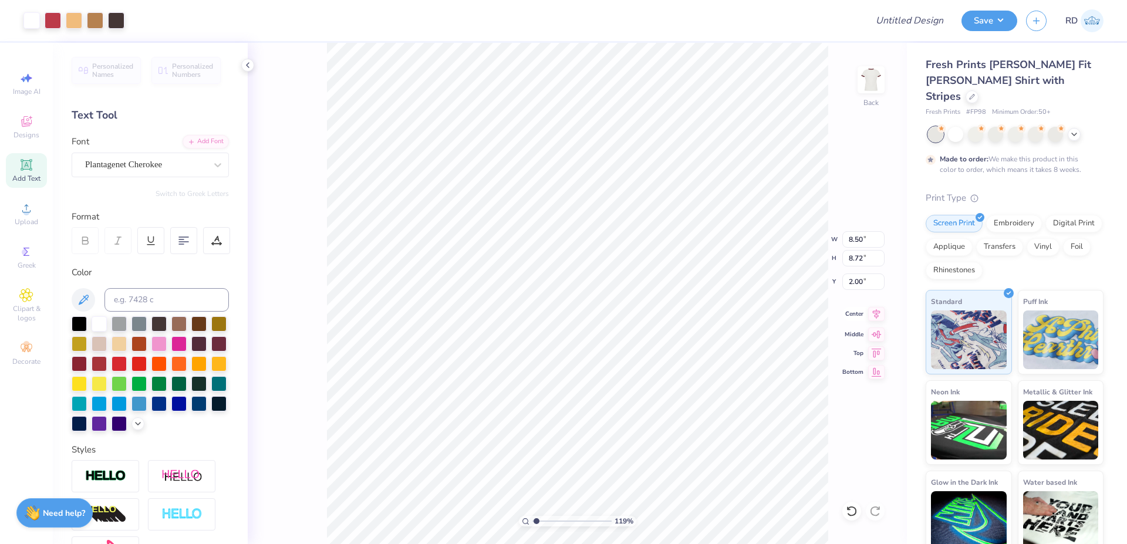
click at [878, 310] on icon at bounding box center [876, 314] width 16 height 14
drag, startPoint x: 536, startPoint y: 522, endPoint x: 512, endPoint y: 522, distance: 24.7
click at [532, 522] on input "range" at bounding box center [571, 521] width 79 height 11
click at [558, 524] on input "range" at bounding box center [571, 521] width 79 height 11
drag, startPoint x: 549, startPoint y: 518, endPoint x: 502, endPoint y: 523, distance: 47.2
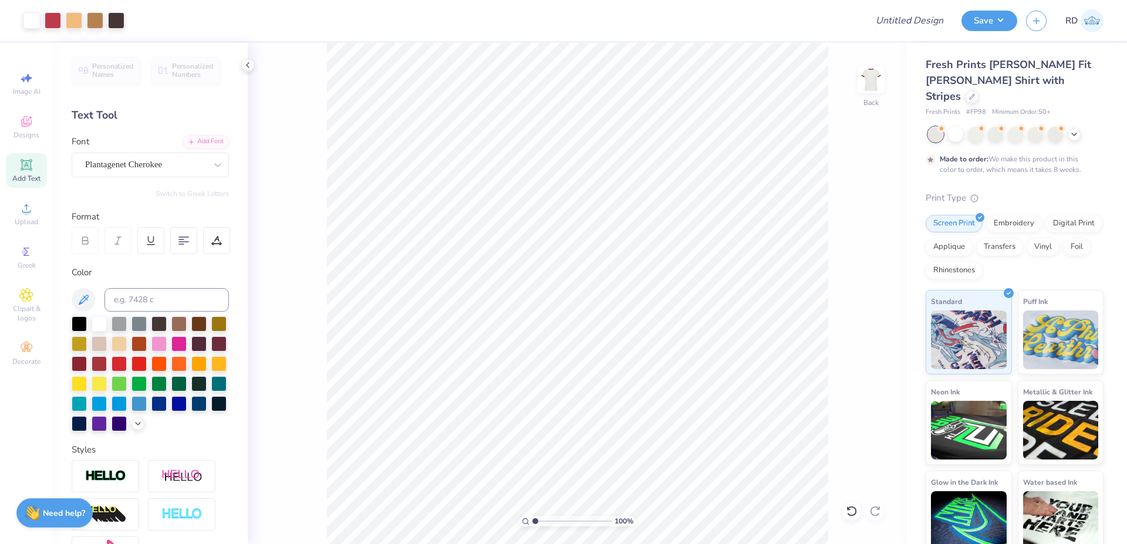
type input "1"
click at [532, 523] on input "range" at bounding box center [571, 521] width 79 height 11
click at [930, 16] on input "Design Title" at bounding box center [894, 20] width 115 height 23
paste input "FPS239841"
type input "FPS239841"
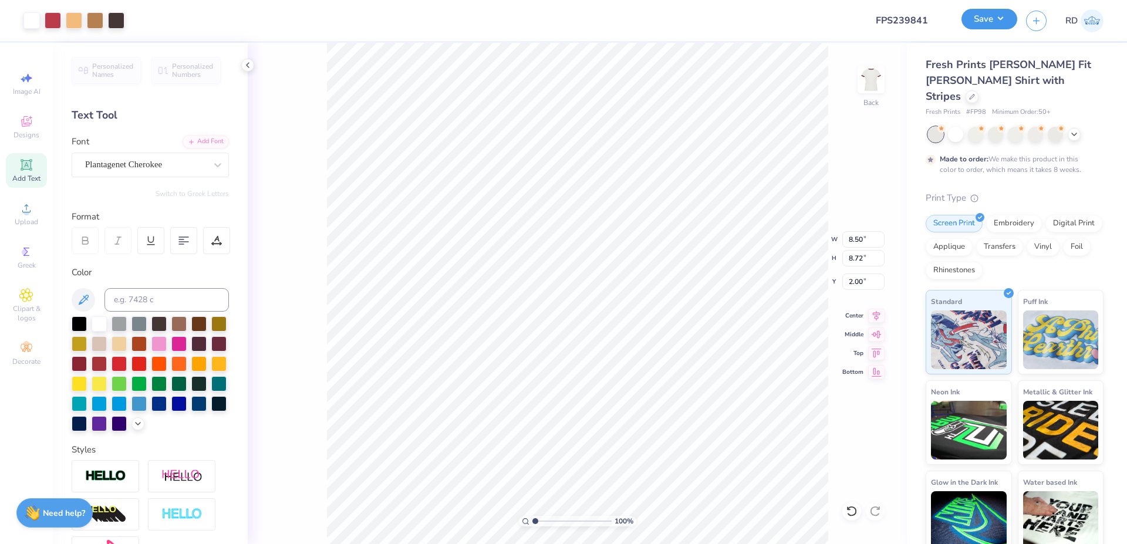
click at [985, 22] on button "Save" at bounding box center [989, 19] width 56 height 21
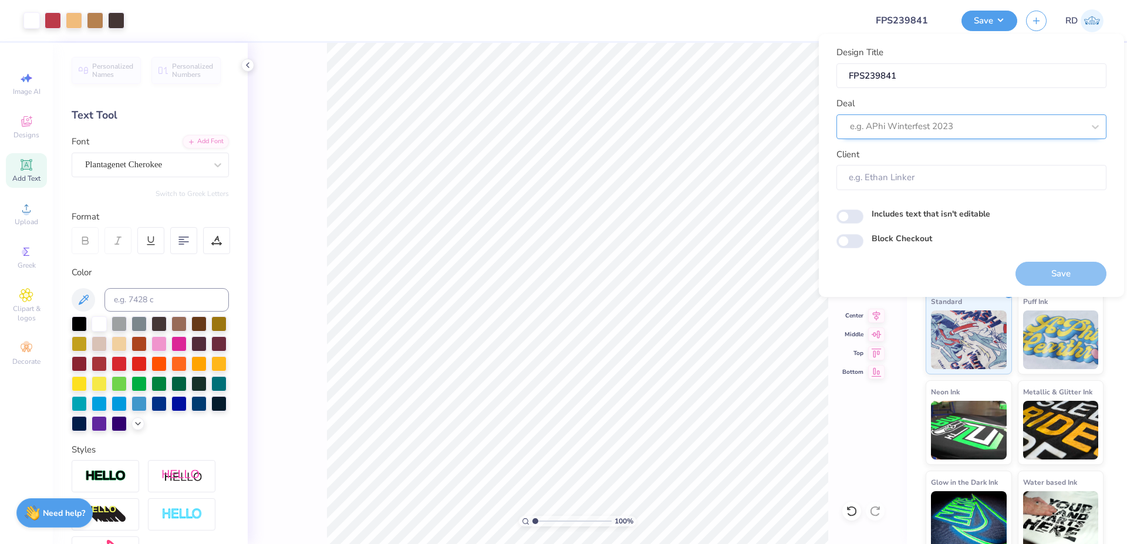
click at [931, 122] on div at bounding box center [967, 127] width 234 height 16
click at [918, 161] on div "Design Tool Gallery" at bounding box center [971, 157] width 261 height 19
type input "gallery"
type input "Design Tool Gallery User"
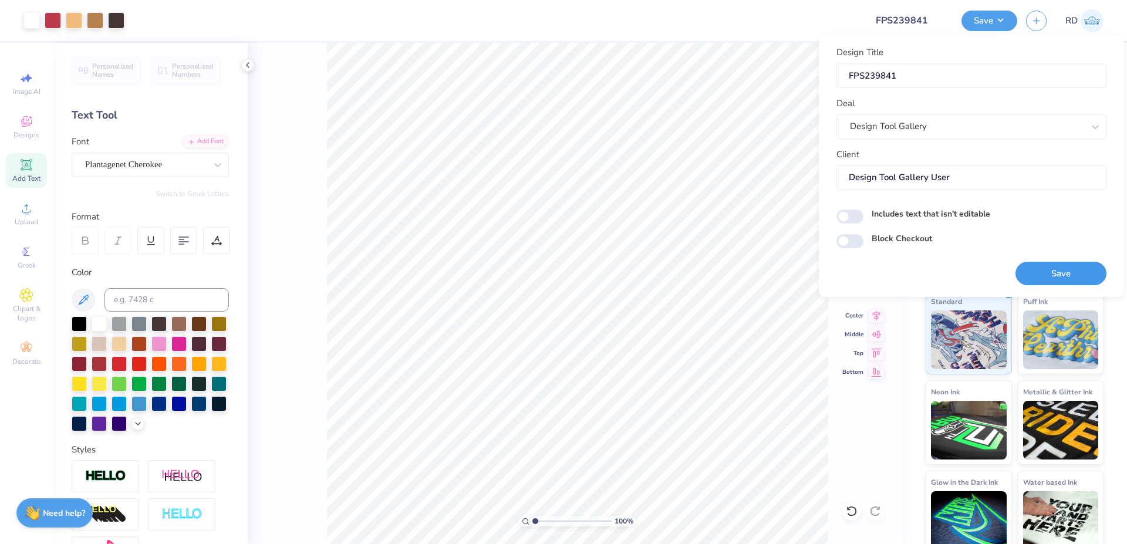
click at [1053, 273] on button "Save" at bounding box center [1060, 274] width 91 height 24
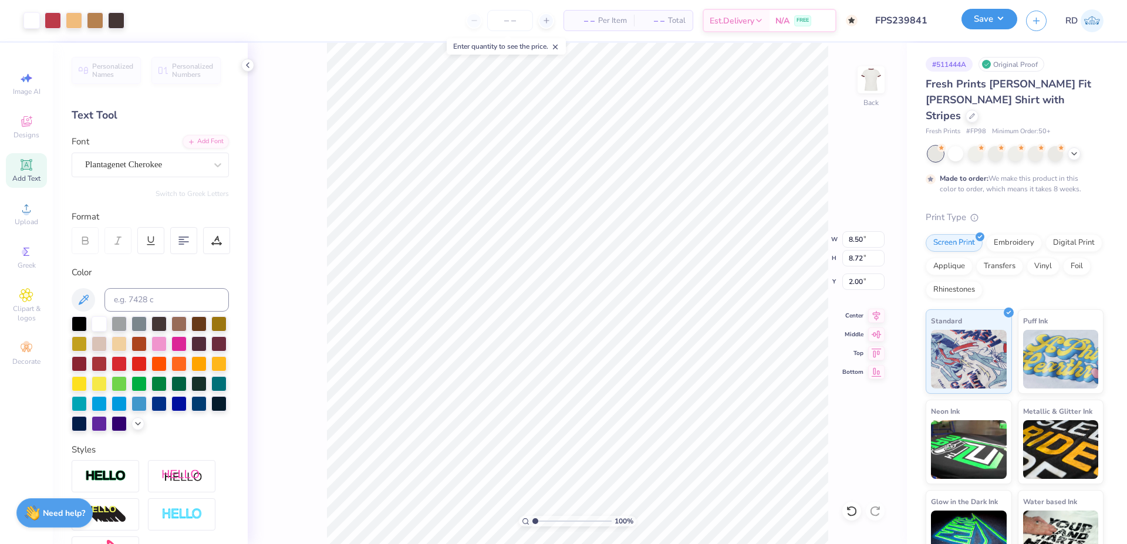
click at [1003, 18] on button "Save" at bounding box center [989, 19] width 56 height 21
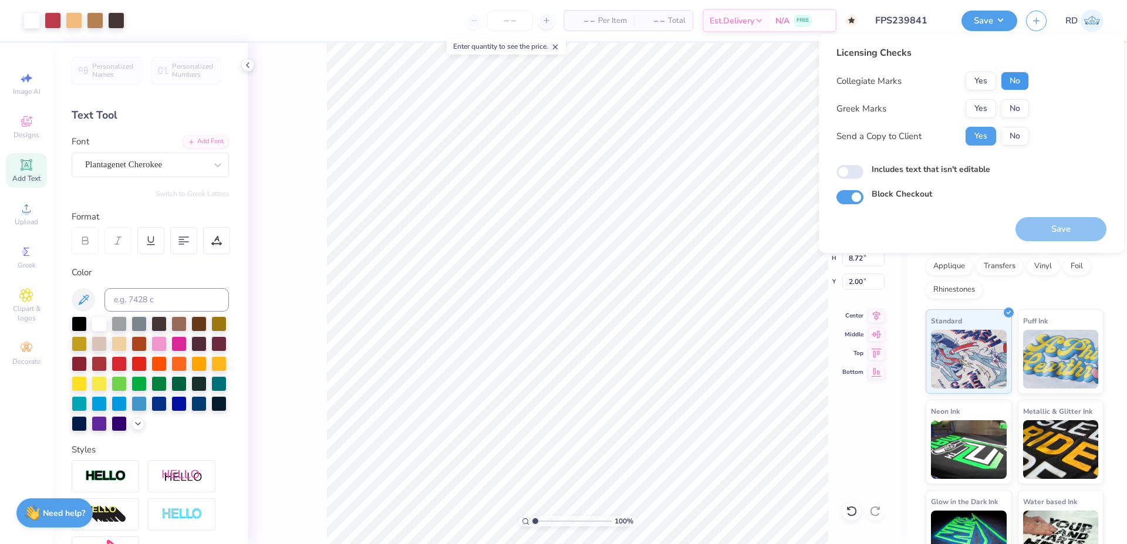
click at [1019, 79] on button "No" at bounding box center [1014, 81] width 28 height 19
click at [982, 111] on button "Yes" at bounding box center [980, 108] width 31 height 19
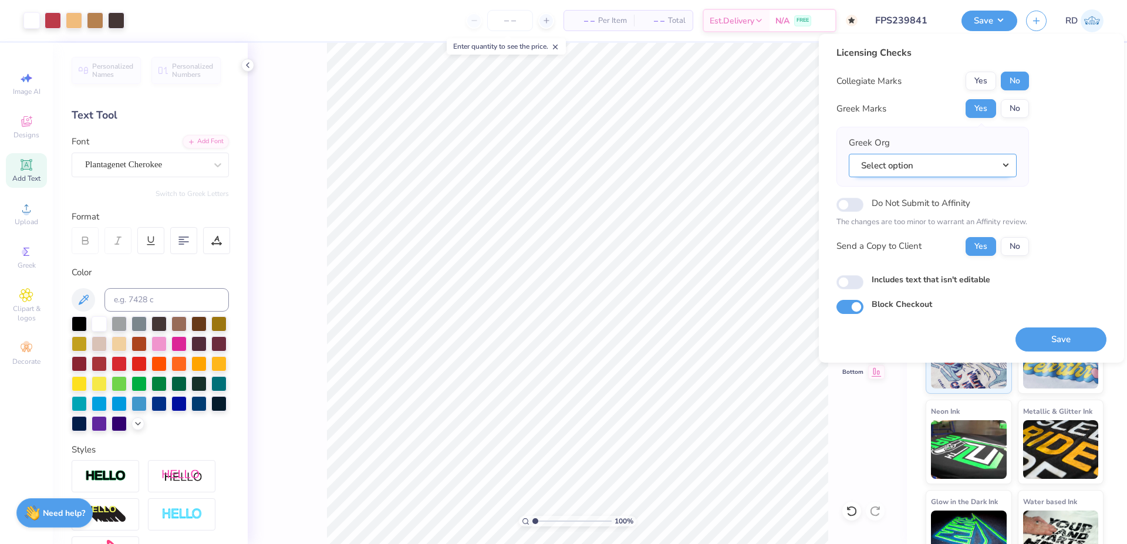
click at [951, 170] on button "Select option" at bounding box center [933, 166] width 168 height 24
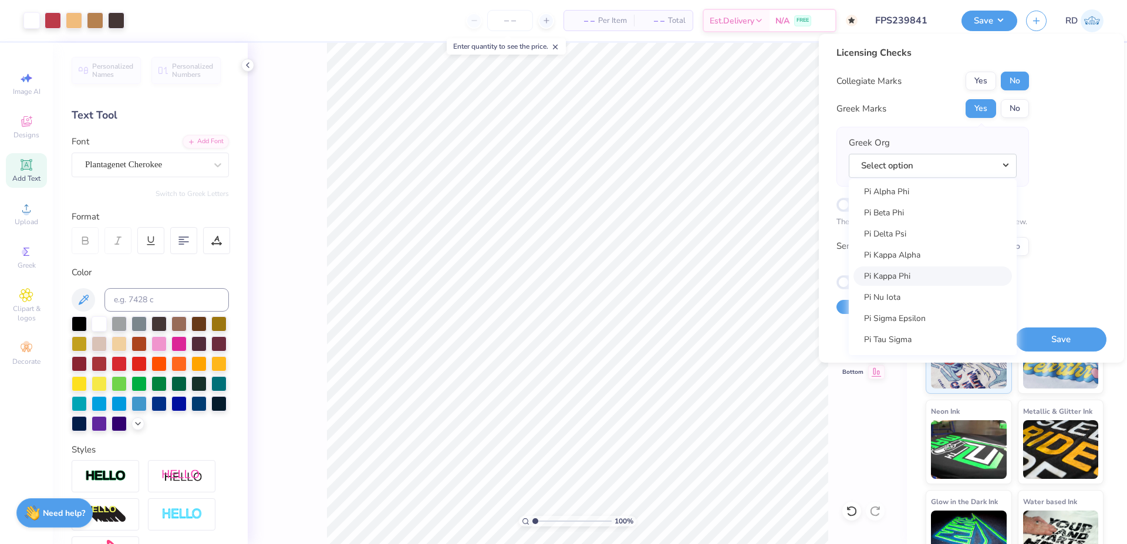
scroll to position [6689, 0]
click at [917, 248] on link "Pi Beta Phi" at bounding box center [932, 243] width 158 height 19
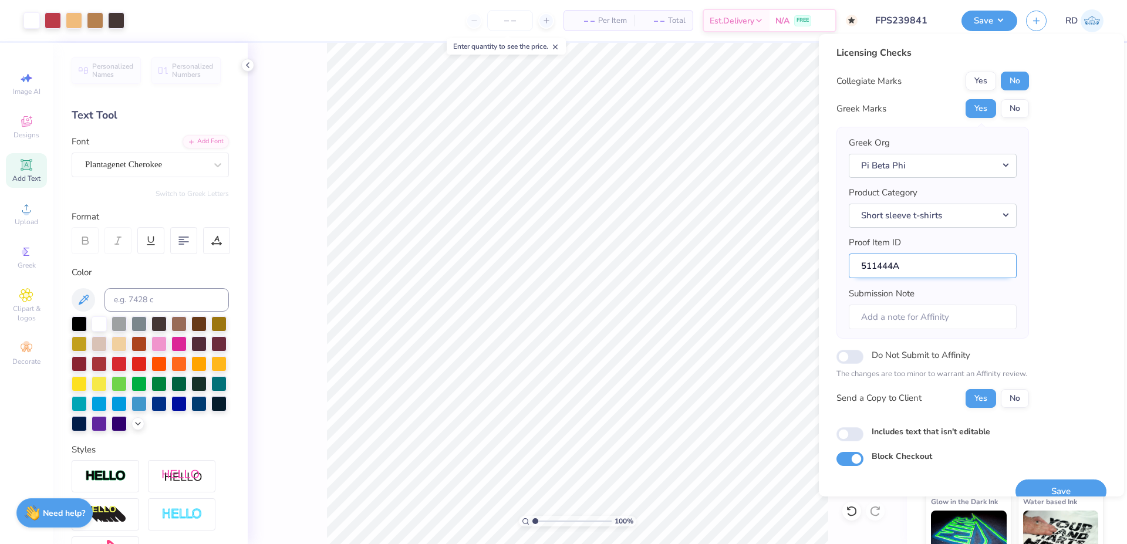
drag, startPoint x: 894, startPoint y: 263, endPoint x: 813, endPoint y: 266, distance: 81.0
click at [849, 266] on input "511444A" at bounding box center [933, 265] width 168 height 25
click at [1049, 487] on button "Save" at bounding box center [1060, 491] width 91 height 24
